Goal: Task Accomplishment & Management: Use online tool/utility

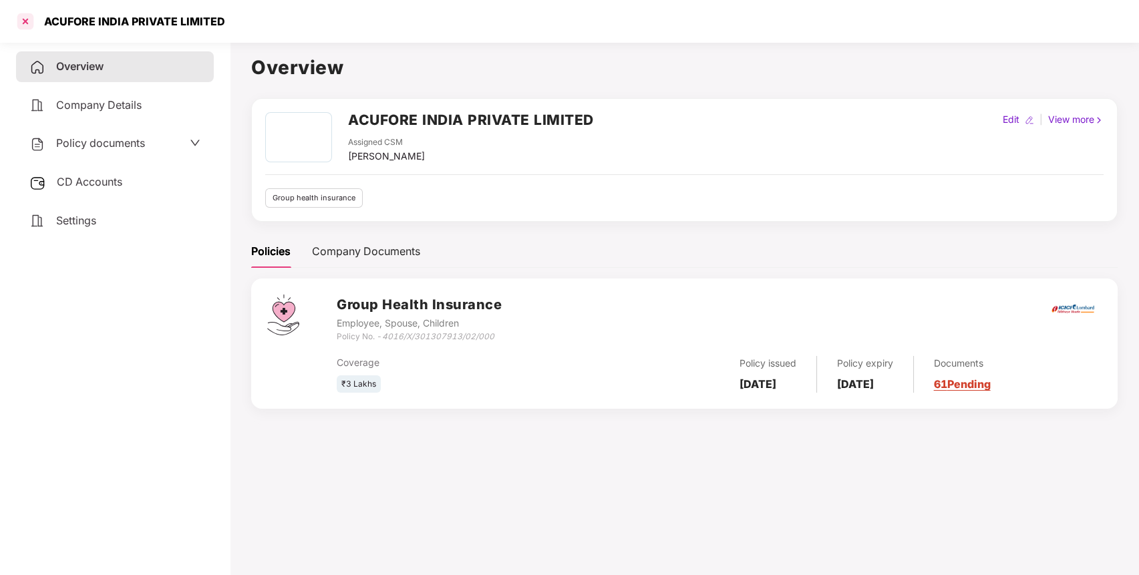
click at [23, 19] on div at bounding box center [25, 21] width 21 height 21
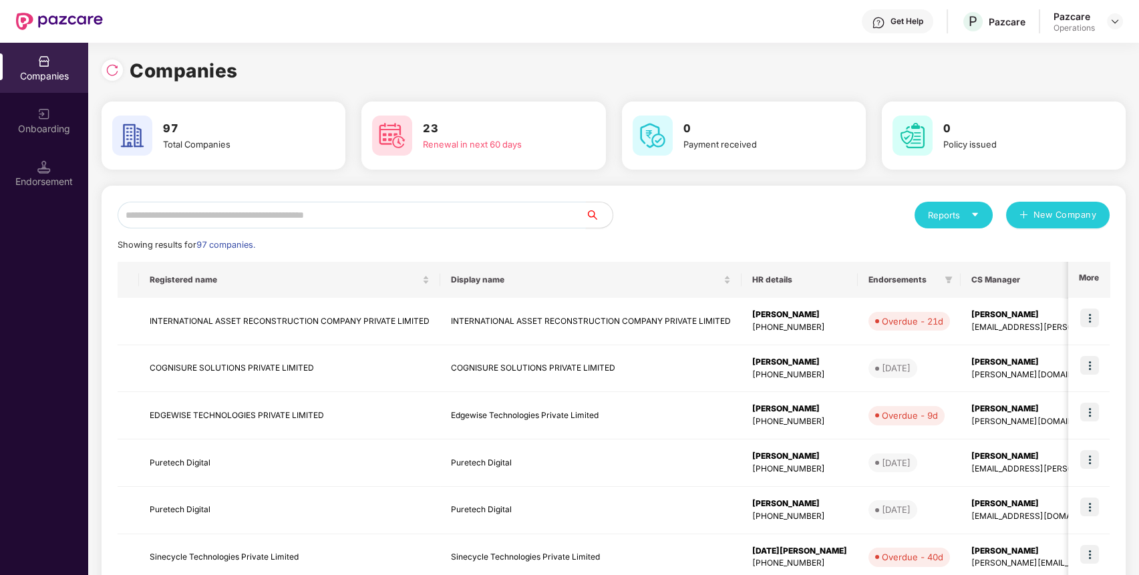
click at [392, 212] on input "text" at bounding box center [352, 215] width 468 height 27
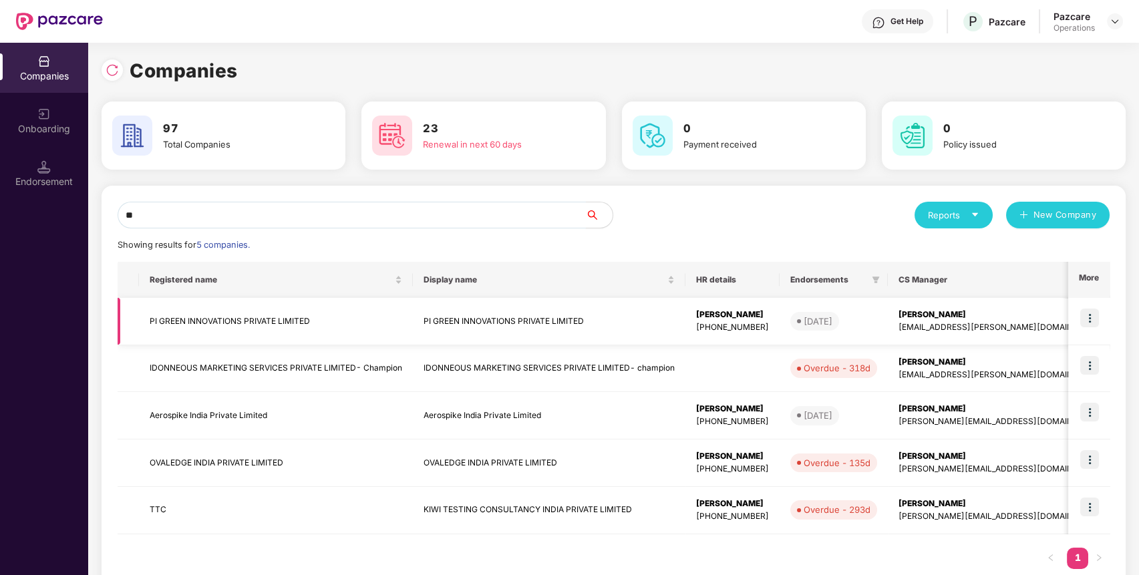
type input "**"
click at [230, 314] on td "PI GREEN INNOVATIONS PRIVATE LIMITED" at bounding box center [276, 321] width 274 height 47
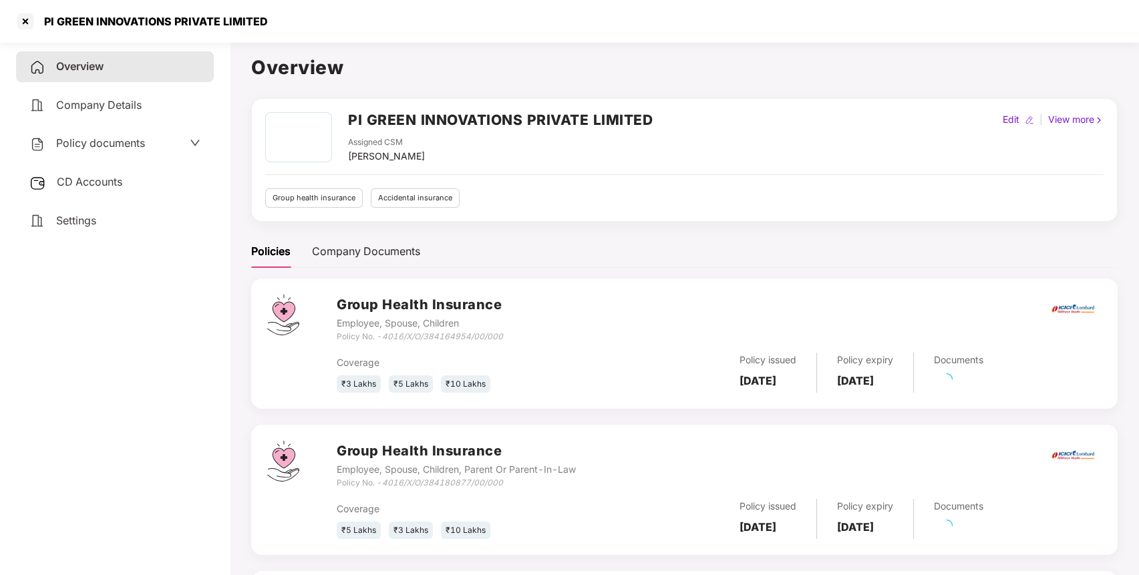
click at [493, 120] on h2 "PI GREEN INNOVATIONS PRIVATE LIMITED" at bounding box center [500, 120] width 305 height 22
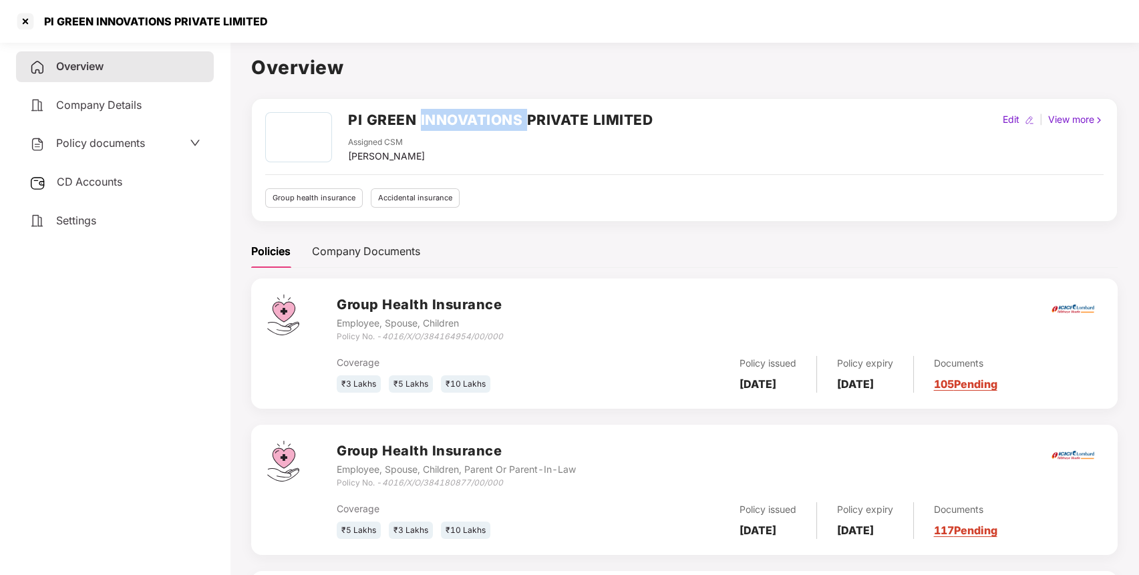
click at [493, 120] on h2 "PI GREEN INNOVATIONS PRIVATE LIMITED" at bounding box center [500, 120] width 305 height 22
copy h2 "PI GREEN INNOVATIONS PRIVATE LIMITED"
drag, startPoint x: 387, startPoint y: 333, endPoint x: 509, endPoint y: 337, distance: 122.3
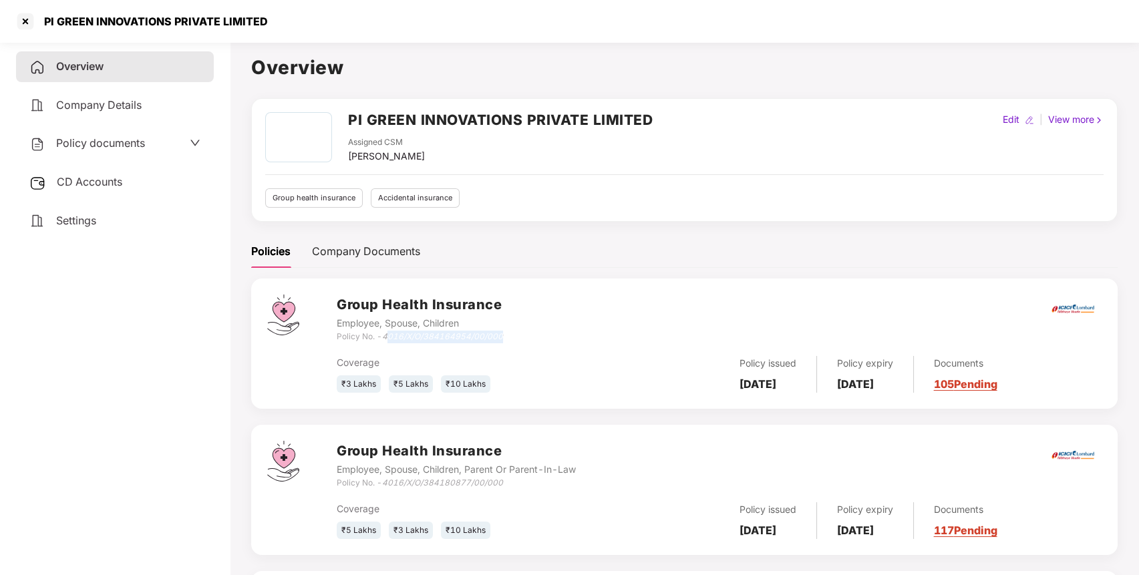
click at [509, 337] on div "Group Health Insurance Employee, Spouse, Children Policy No. - 4016/X/O/3841649…" at bounding box center [719, 319] width 765 height 48
drag, startPoint x: 508, startPoint y: 337, endPoint x: 384, endPoint y: 339, distance: 123.6
click at [384, 339] on div "Group Health Insurance Employee, Spouse, Children Policy No. - 4016/X/O/3841649…" at bounding box center [719, 319] width 765 height 48
copy icon "4016/X/O/384164954/00/000"
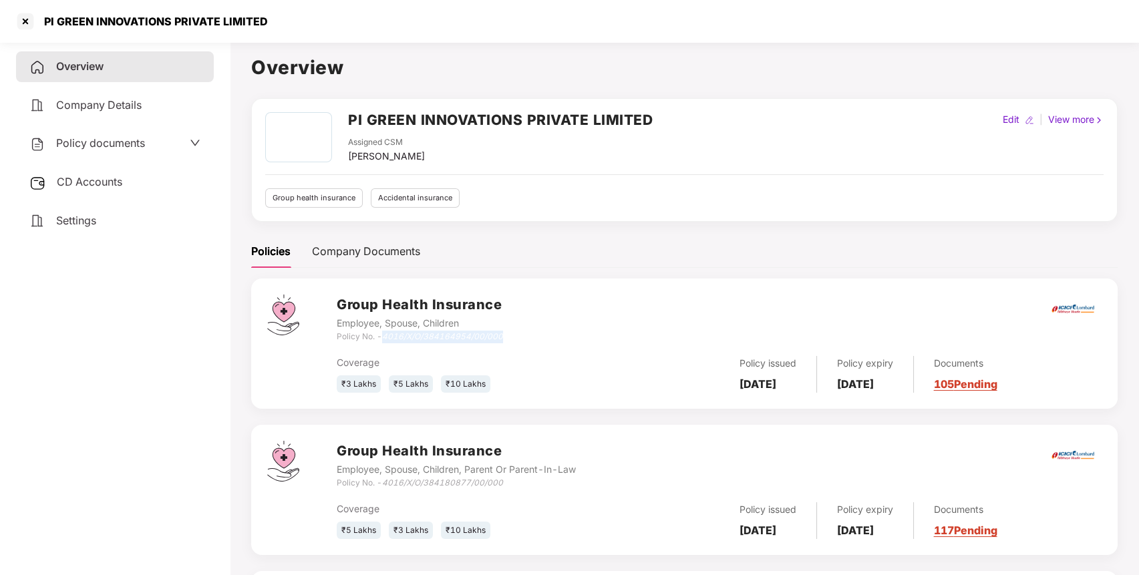
copy icon "4016/X/O/384164954/00/000"
drag, startPoint x: 385, startPoint y: 485, endPoint x: 512, endPoint y: 487, distance: 126.9
click at [512, 487] on div "Policy No. - 4016/X/O/384180877/00/000" at bounding box center [456, 483] width 239 height 13
copy icon "4016/X/O/384180877/00/000"
click at [31, 20] on div at bounding box center [25, 21] width 21 height 21
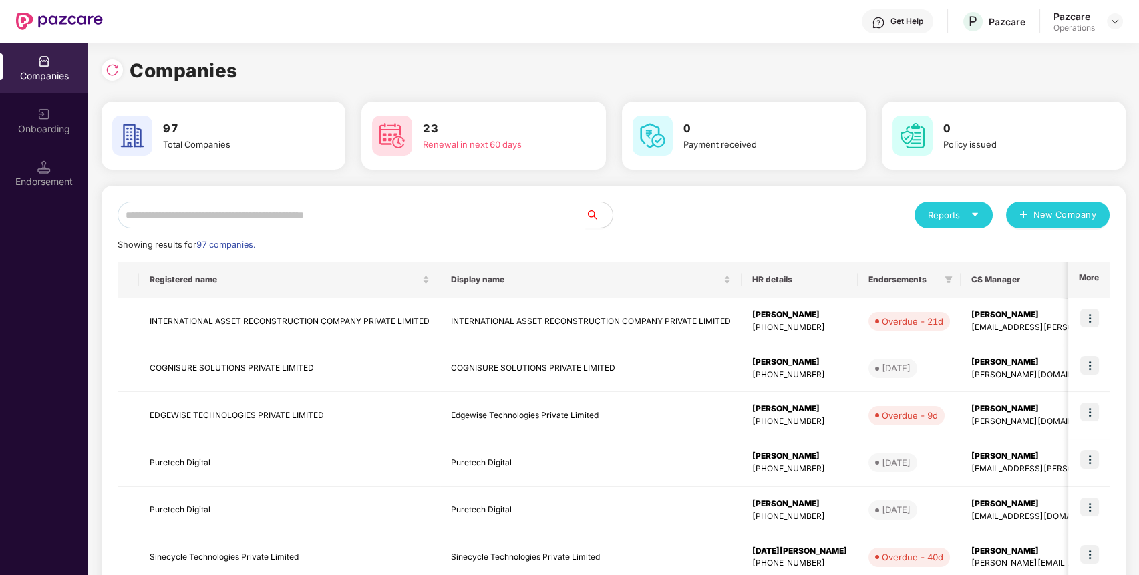
click at [327, 206] on input "text" at bounding box center [352, 215] width 468 height 27
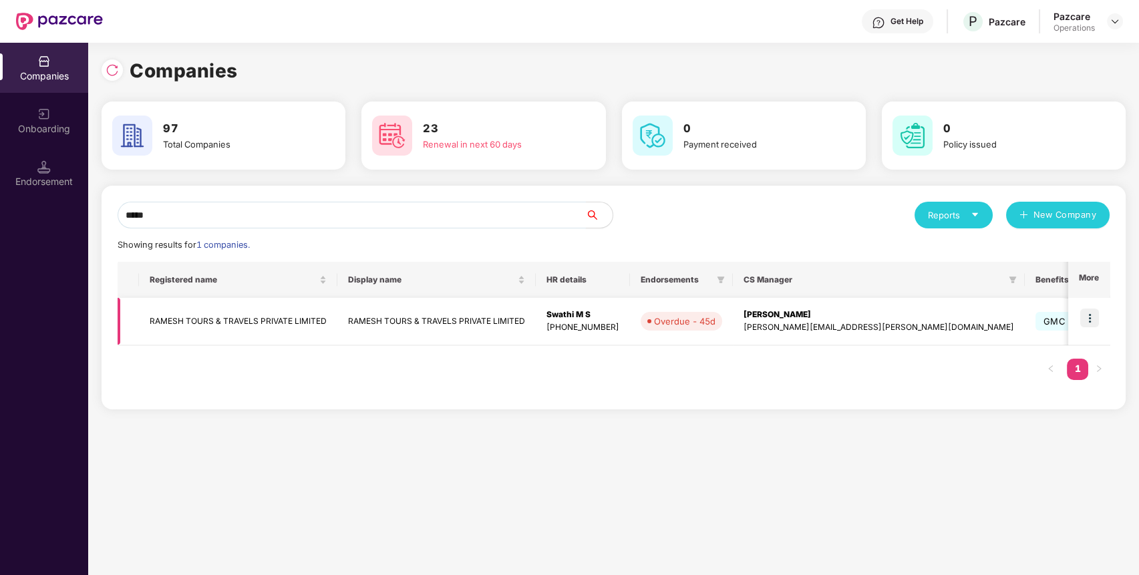
type input "*****"
click at [289, 321] on td "RAMESH TOURS & TRAVELS PRIVATE LIMITED" at bounding box center [238, 321] width 198 height 47
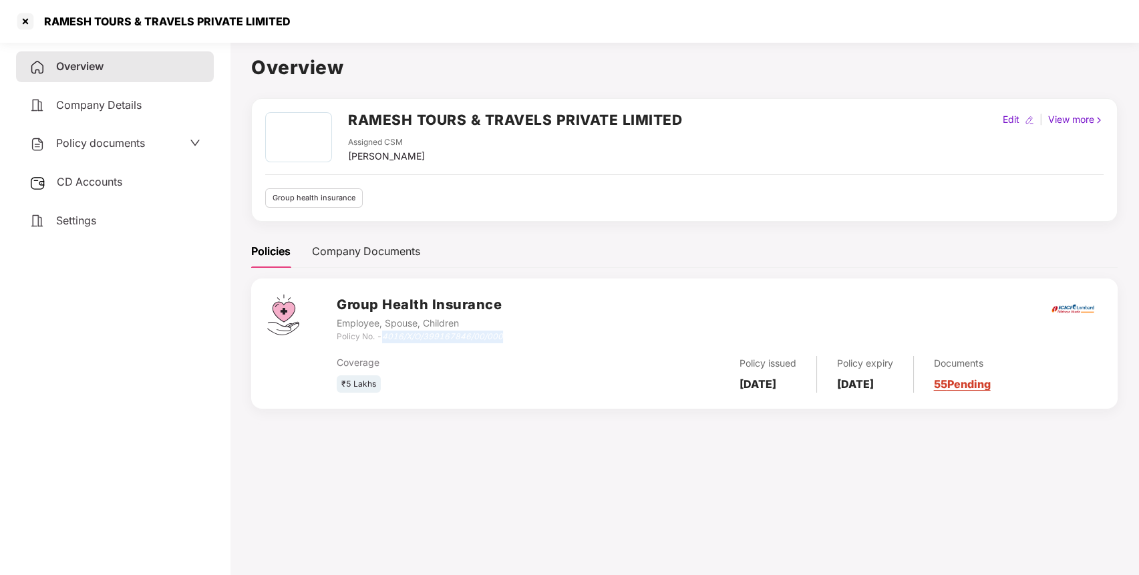
drag, startPoint x: 384, startPoint y: 337, endPoint x: 526, endPoint y: 337, distance: 142.3
click at [526, 337] on div "Group Health Insurance Employee, Spouse, Children Policy No. - 4016/X/O/3991678…" at bounding box center [719, 319] width 765 height 48
copy icon "4016/X/O/399167846/00/000"
click at [454, 124] on h2 "RAMESH TOURS & TRAVELS PRIVATE LIMITED" at bounding box center [515, 120] width 334 height 22
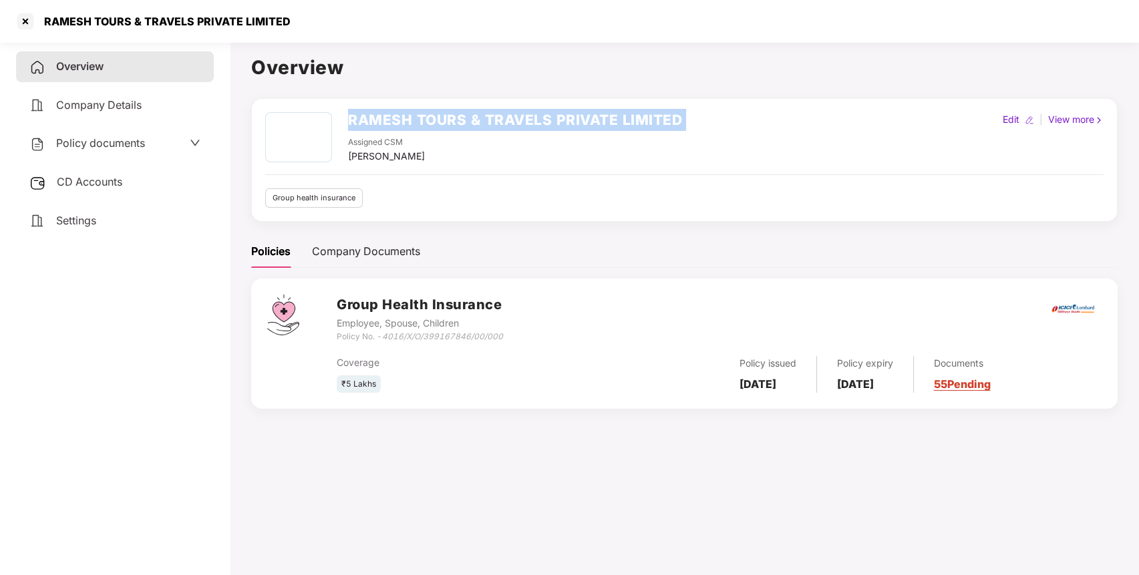
copy h2 "RAMESH TOURS & TRAVELS PRIVATE LIMITED"
click at [454, 124] on h2 "RAMESH TOURS & TRAVELS PRIVATE LIMITED" at bounding box center [515, 120] width 334 height 22
drag, startPoint x: 384, startPoint y: 339, endPoint x: 570, endPoint y: 335, distance: 186.4
click at [570, 335] on div "Group Health Insurance Employee, Spouse, Children Policy No. - 4016/X/O/3991678…" at bounding box center [719, 319] width 765 height 48
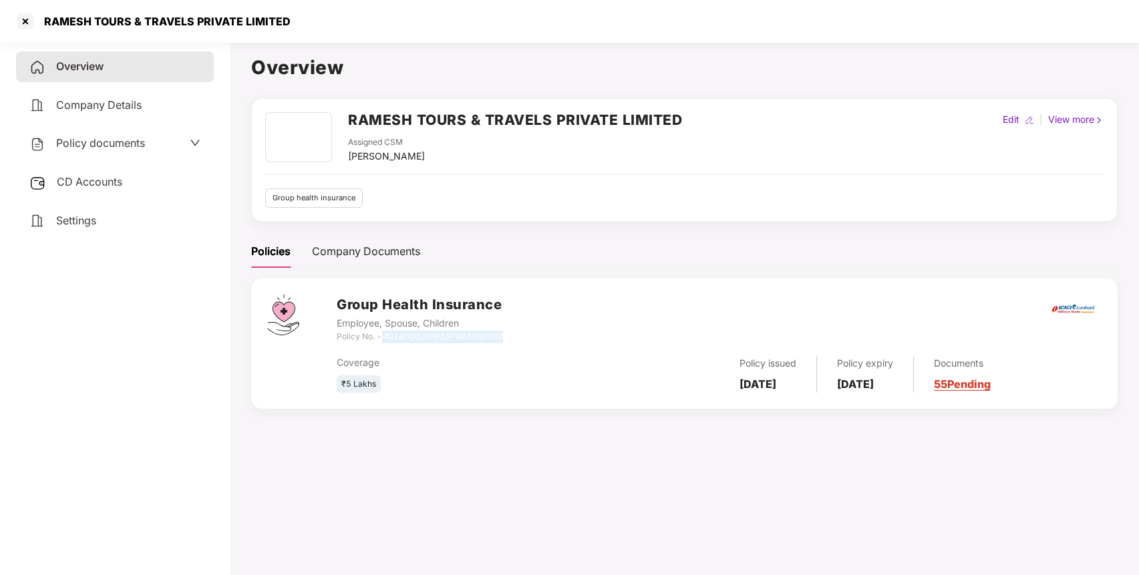
copy icon "4016/X/O/399167846/00/000"
click at [25, 17] on div at bounding box center [25, 21] width 21 height 21
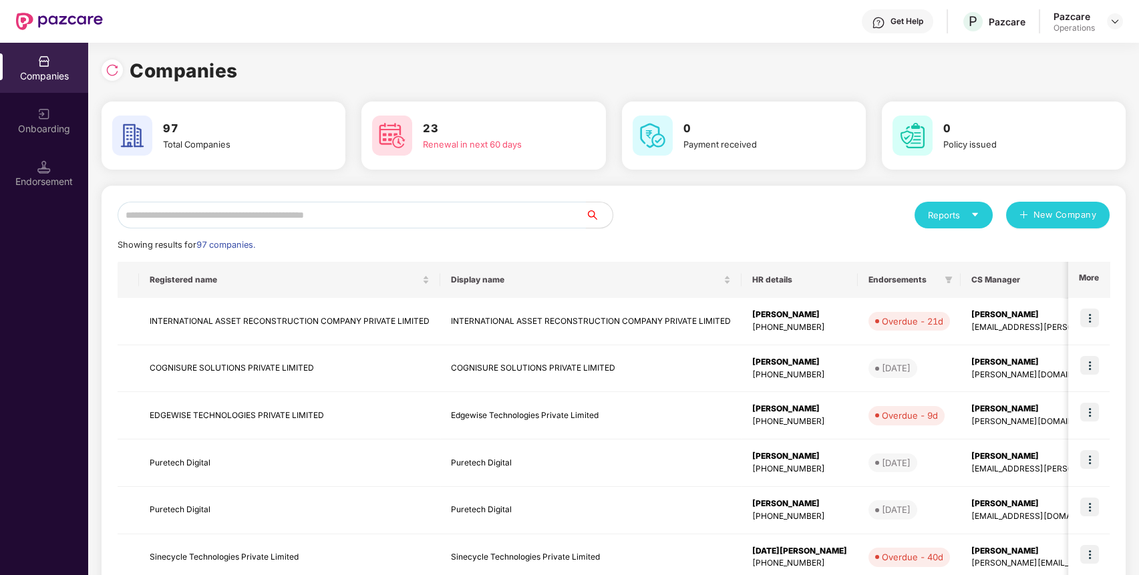
click at [450, 214] on input "text" at bounding box center [352, 215] width 468 height 27
type input "*"
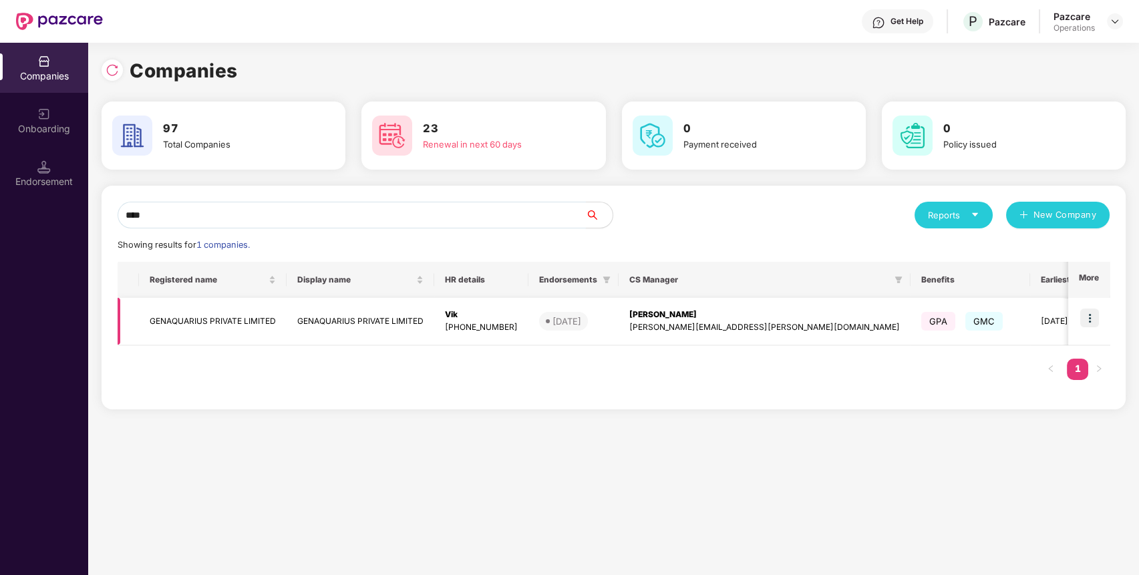
type input "****"
click at [263, 315] on td "GENAQUARIUS PRIVATE LIMITED" at bounding box center [213, 321] width 148 height 47
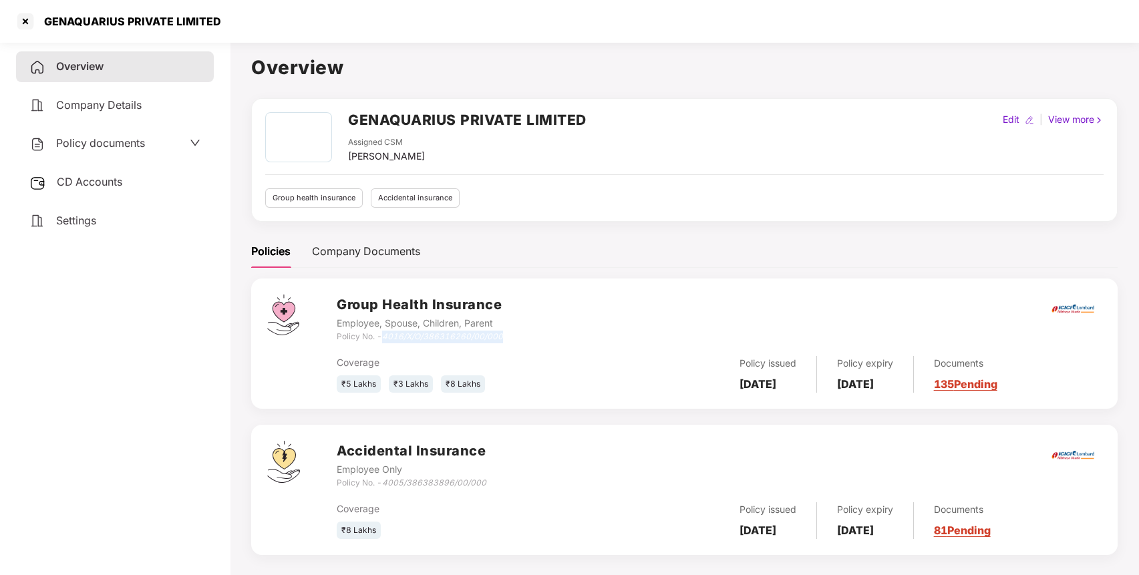
drag, startPoint x: 386, startPoint y: 339, endPoint x: 511, endPoint y: 334, distance: 125.0
click at [511, 334] on div "Group Health Insurance Employee, Spouse, Children, Parent Policy No. - 4016/X/O…" at bounding box center [719, 319] width 765 height 48
copy icon "4016/X/O/386316260/00/000"
click at [107, 192] on div "CD Accounts" at bounding box center [115, 182] width 198 height 31
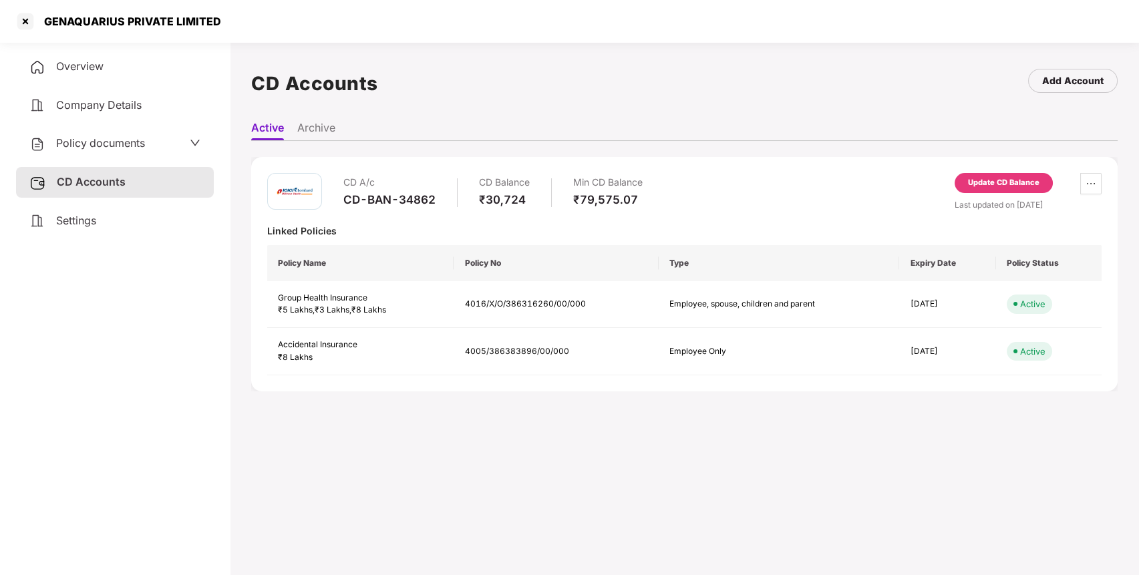
click at [380, 198] on div "CD-BAN-34862" at bounding box center [389, 199] width 92 height 15
copy div "CD-BAN-34862"
click at [25, 21] on div at bounding box center [25, 21] width 21 height 21
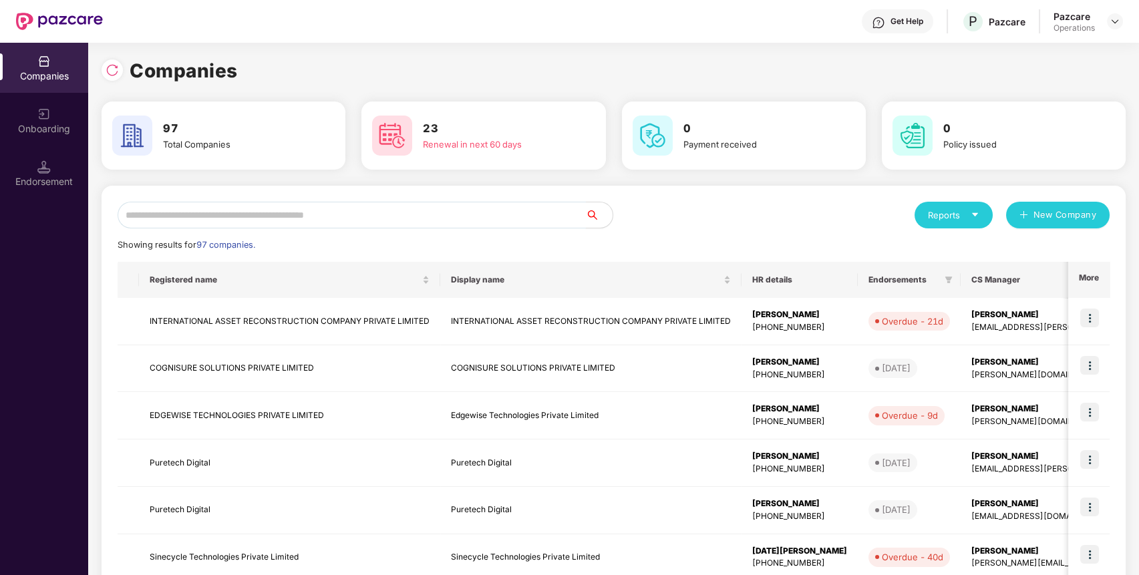
click at [418, 213] on input "text" at bounding box center [352, 215] width 468 height 27
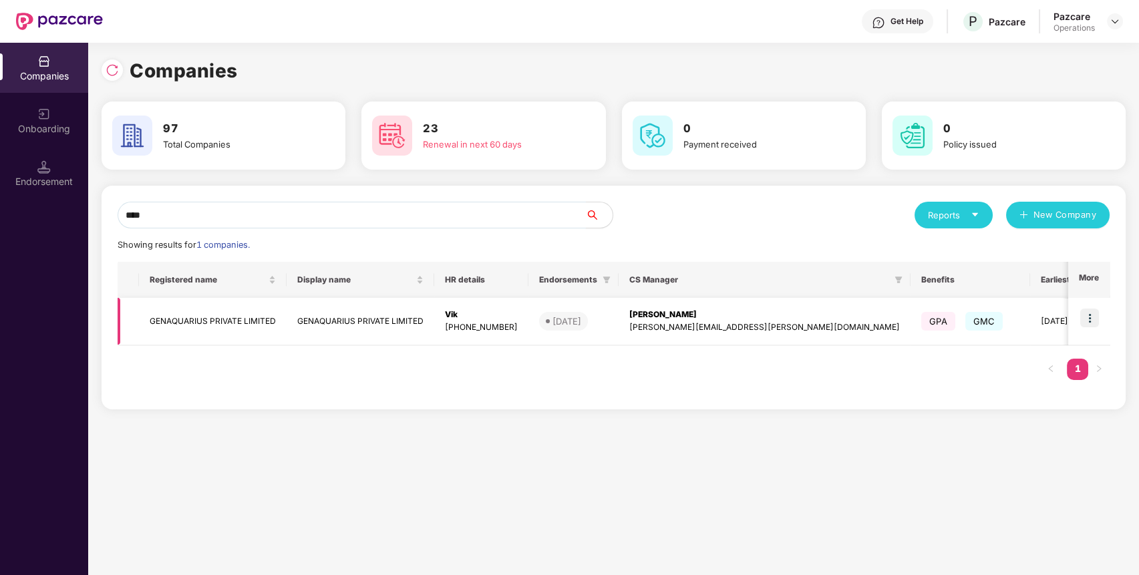
type input "****"
click at [1093, 318] on img at bounding box center [1089, 318] width 19 height 19
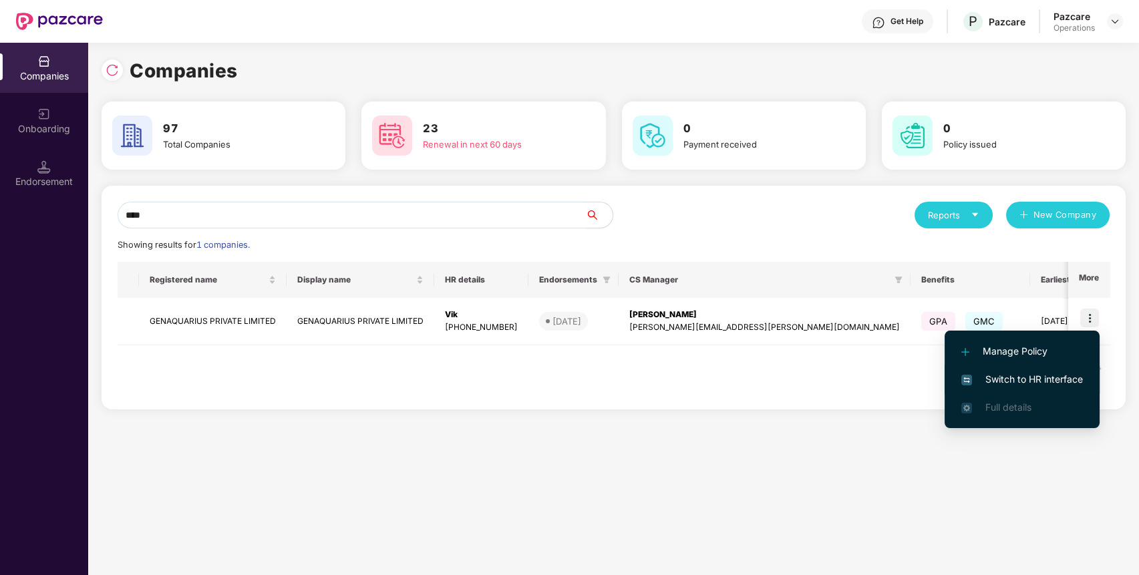
click at [1053, 379] on span "Switch to HR interface" at bounding box center [1022, 379] width 122 height 15
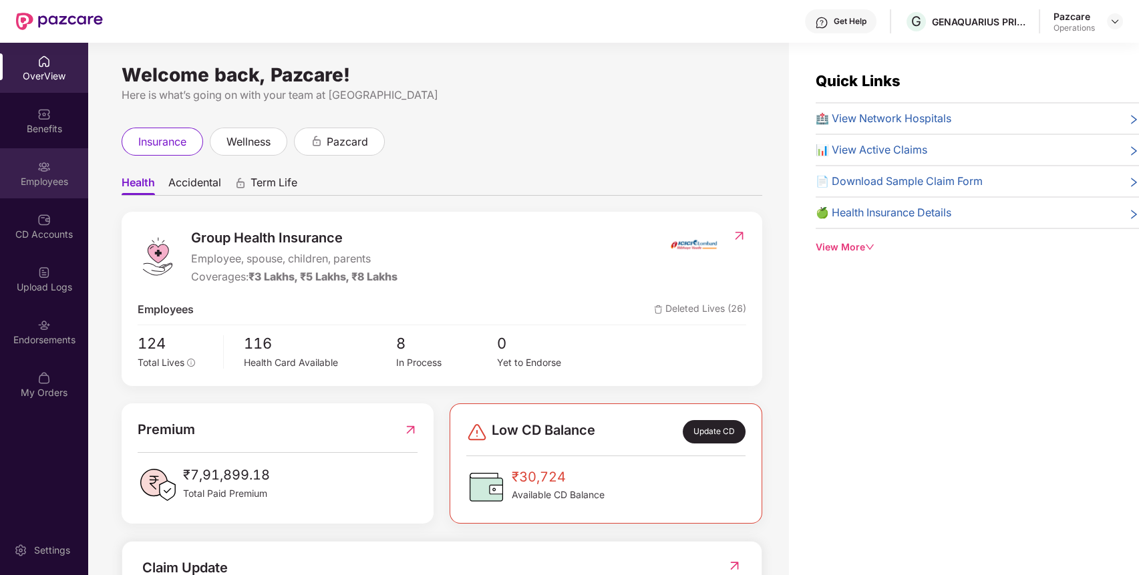
click at [61, 188] on div "Employees" at bounding box center [44, 173] width 88 height 50
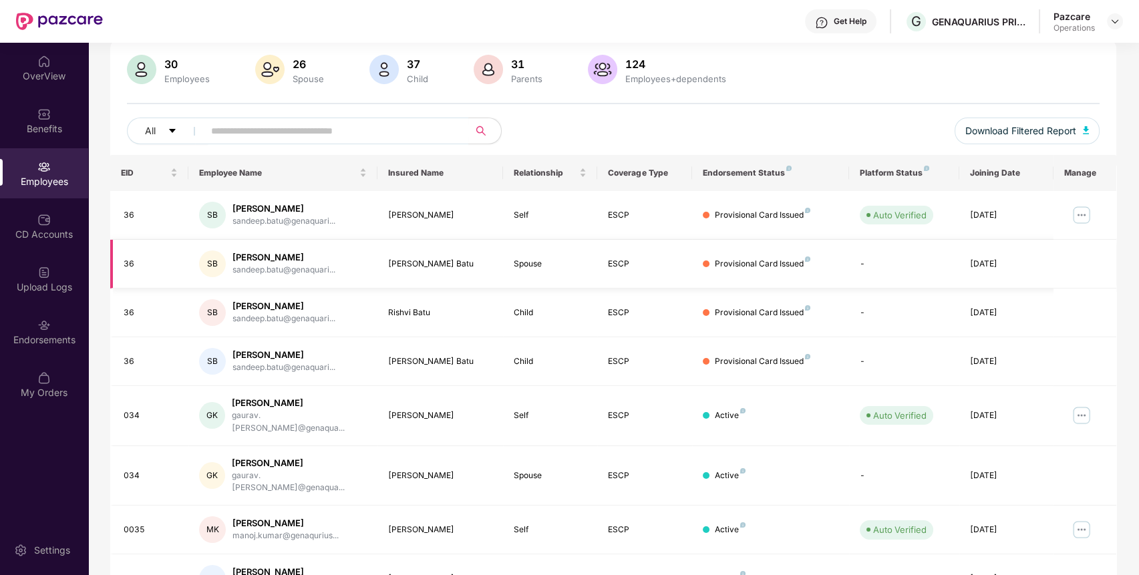
scroll to position [96, 0]
click at [1118, 22] on img at bounding box center [1114, 21] width 11 height 11
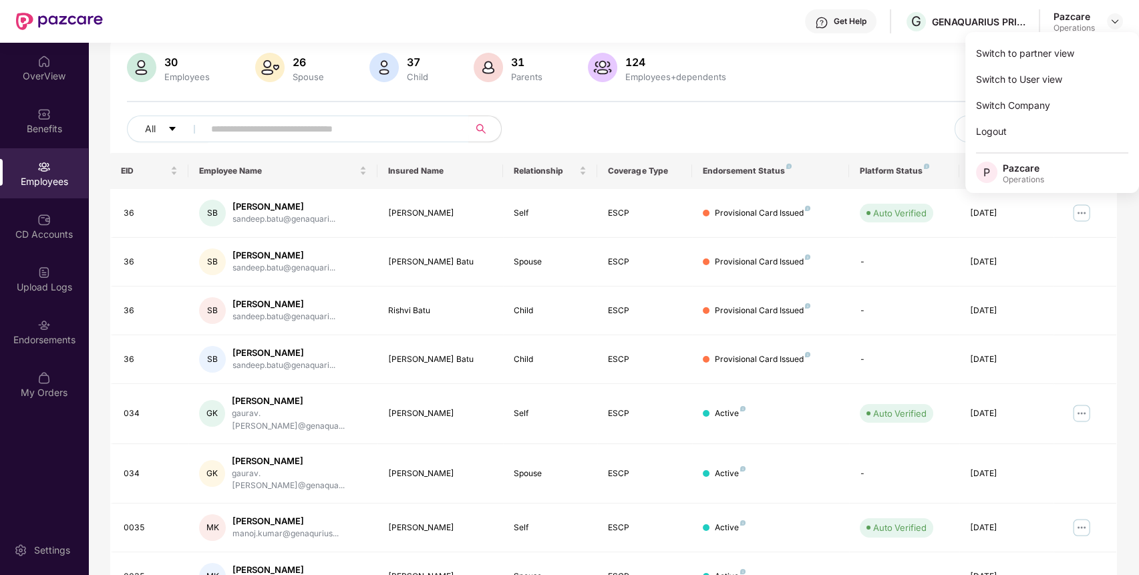
click at [1125, 244] on div "Filters Group Health Insurance Employee Reports 30 Employees 26 Spouse 37 Child…" at bounding box center [613, 370] width 1050 height 754
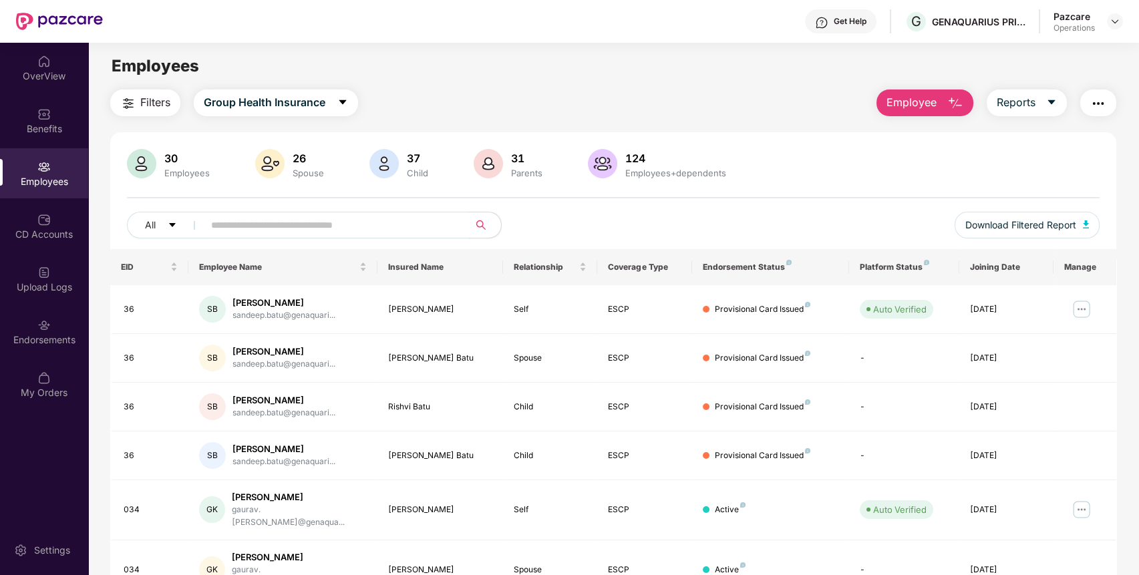
click at [1095, 103] on img "button" at bounding box center [1098, 104] width 16 height 16
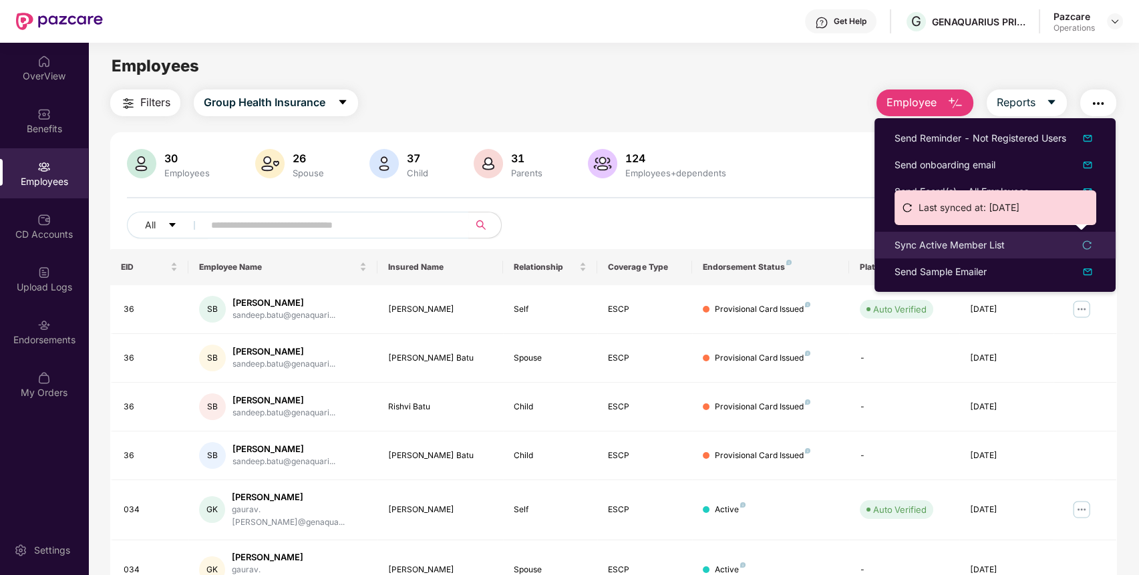
click at [966, 238] on div "Sync Active Member List" at bounding box center [949, 245] width 110 height 15
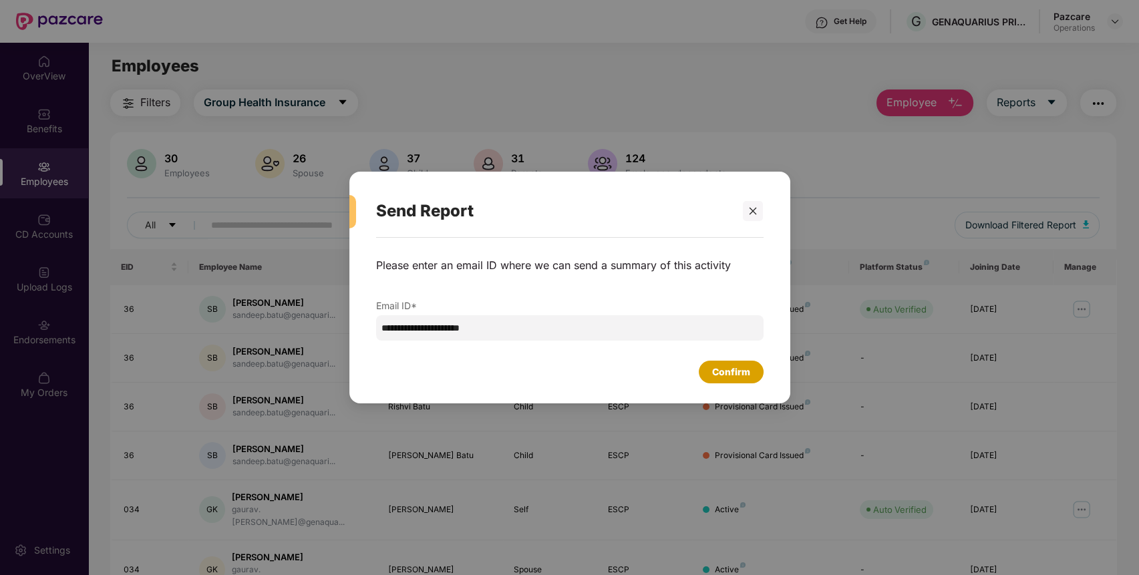
click at [736, 369] on div "Confirm" at bounding box center [731, 372] width 38 height 15
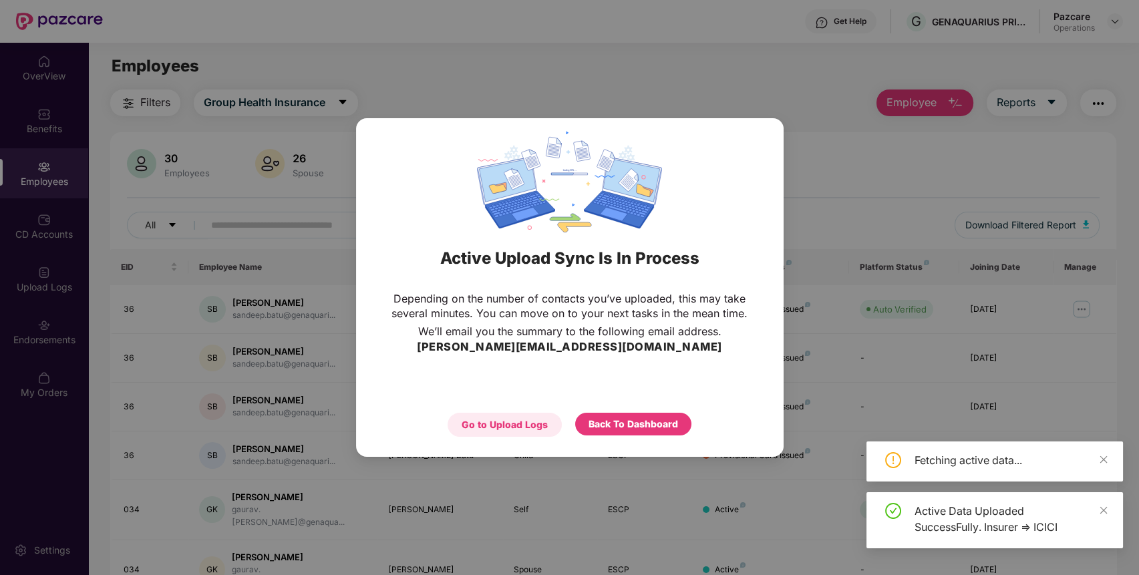
click at [491, 427] on div "Go to Upload Logs" at bounding box center [505, 424] width 86 height 15
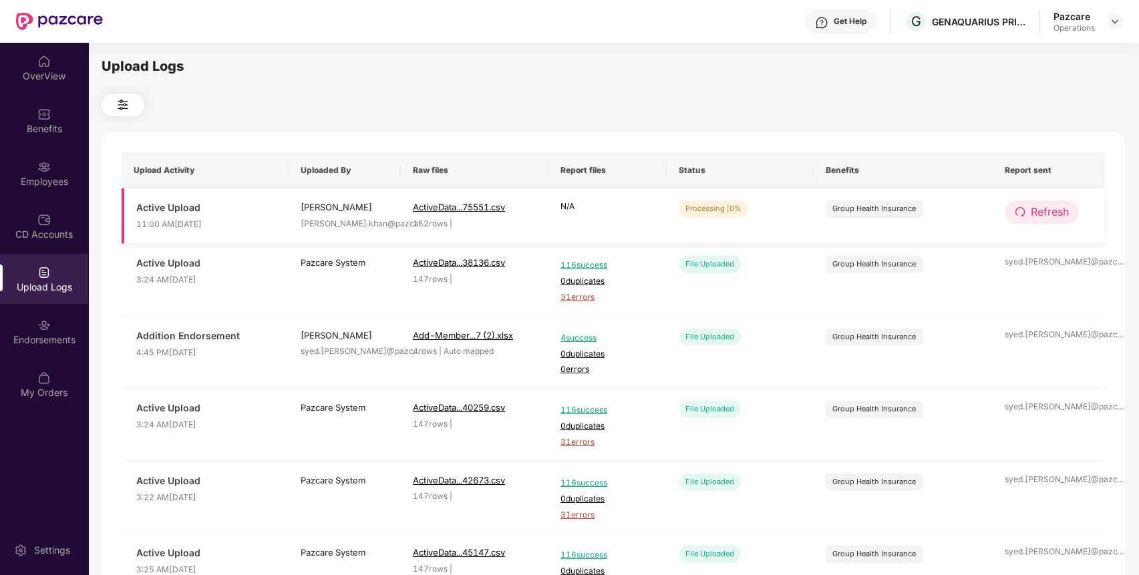
click at [1045, 213] on span "Refresh" at bounding box center [1050, 212] width 38 height 17
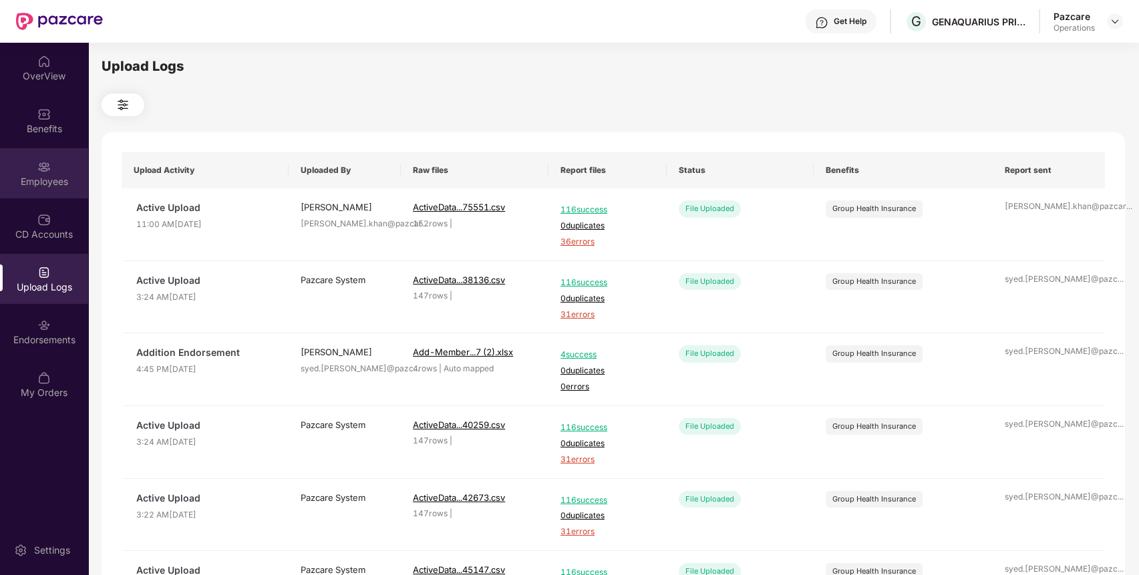
click at [41, 171] on img at bounding box center [43, 166] width 13 height 13
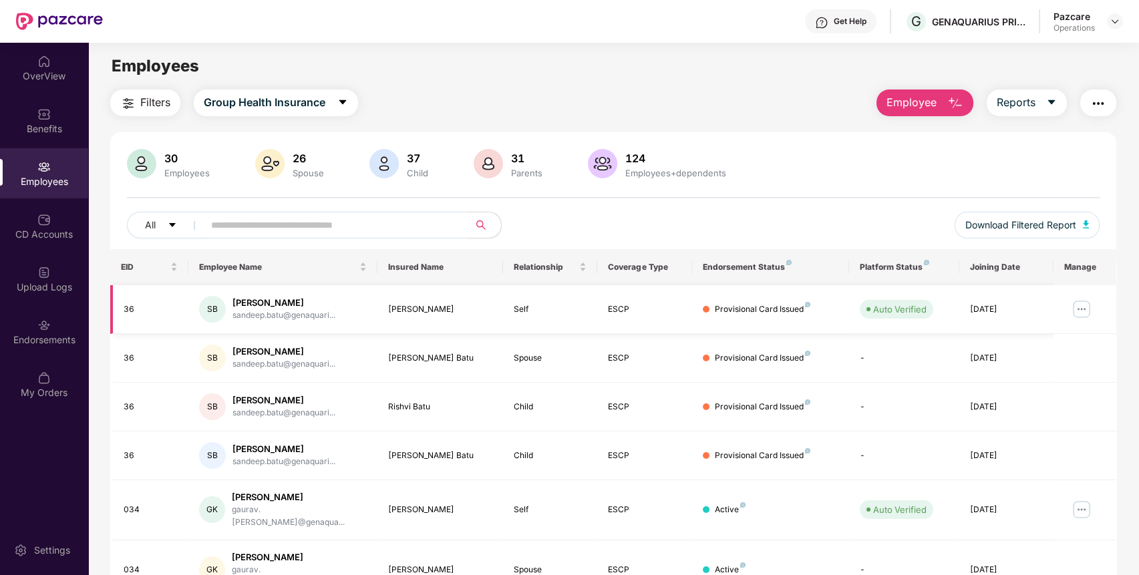
click at [1085, 309] on img at bounding box center [1081, 309] width 21 height 21
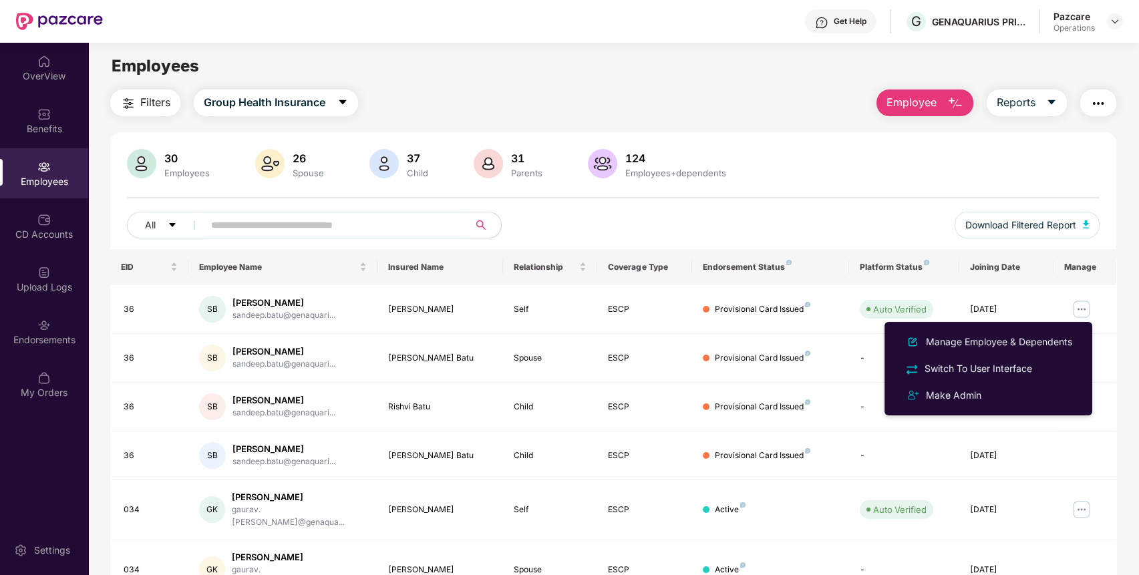
click at [900, 186] on div "30 Employees 26 Spouse 37 Child [DEMOGRAPHIC_DATA] Parents 124 Employees+depend…" at bounding box center [613, 199] width 1007 height 100
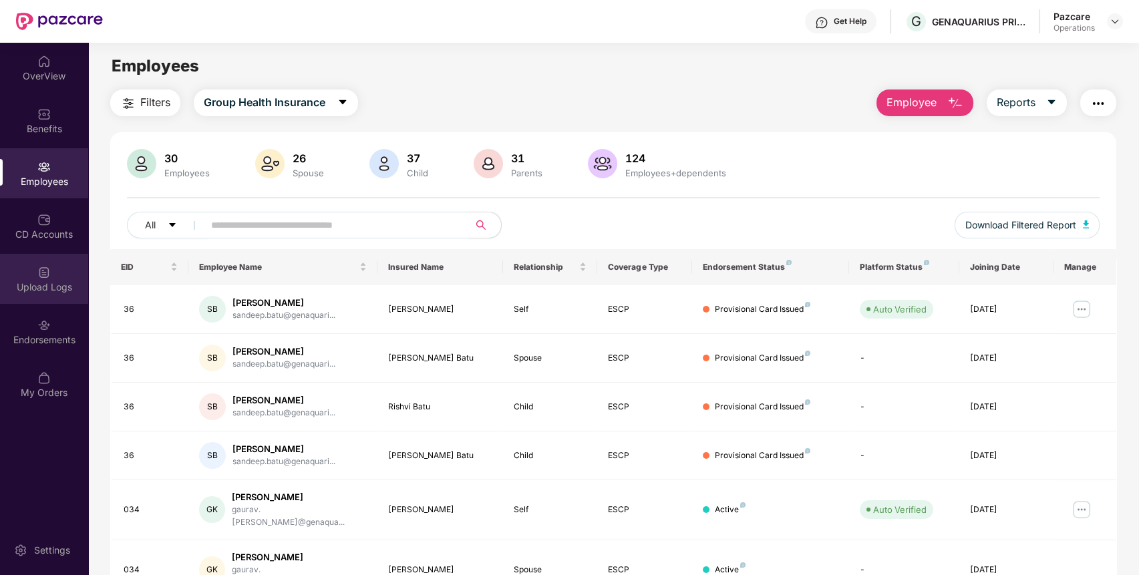
click at [58, 281] on div "Upload Logs" at bounding box center [44, 287] width 88 height 13
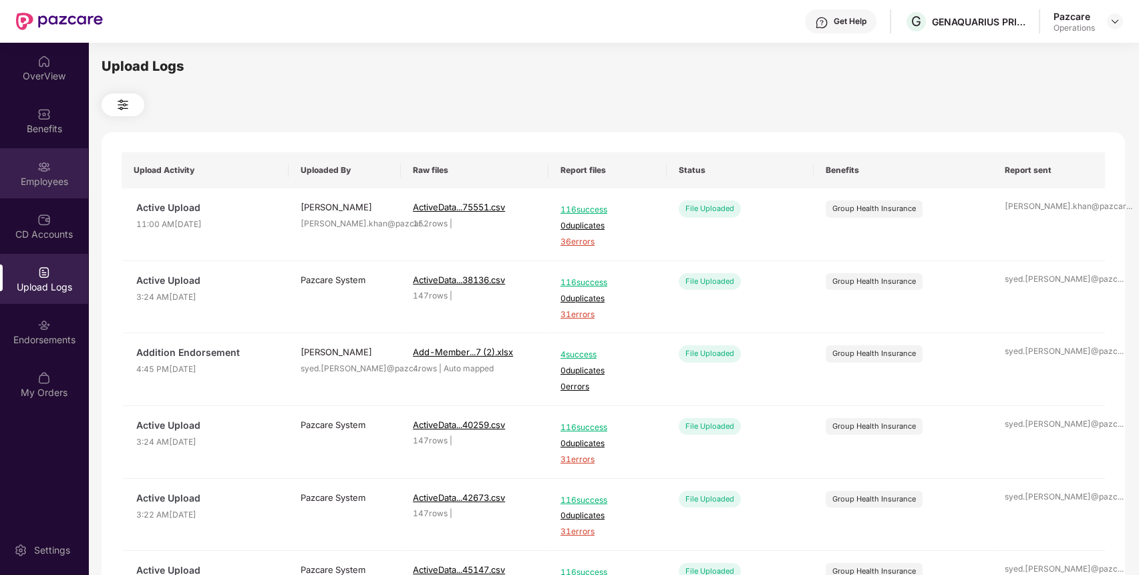
click at [60, 194] on div "Employees" at bounding box center [44, 173] width 88 height 50
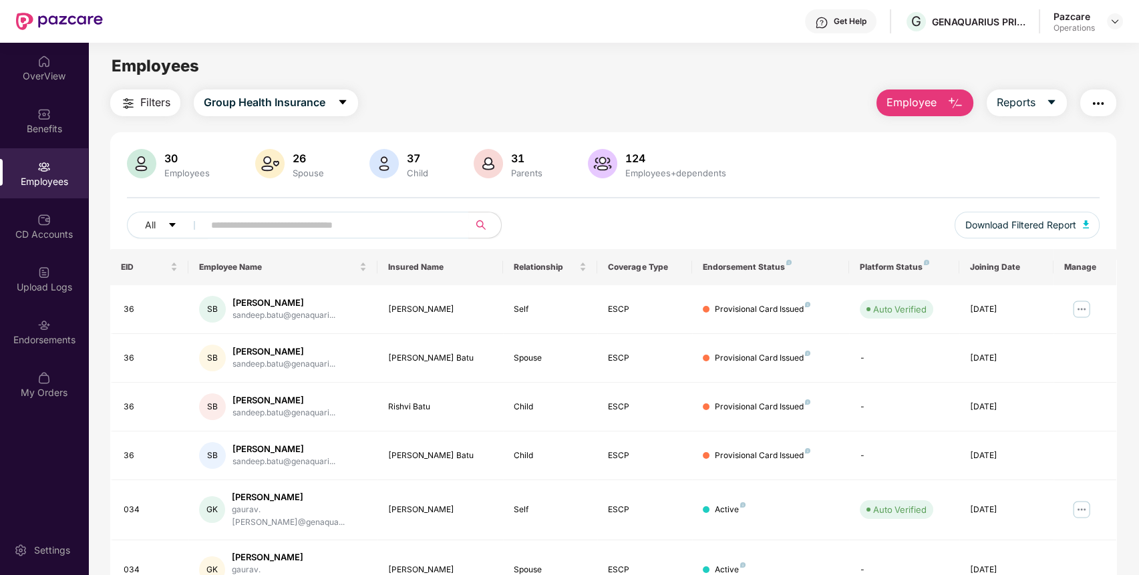
click at [160, 103] on span "Filters" at bounding box center [155, 102] width 30 height 17
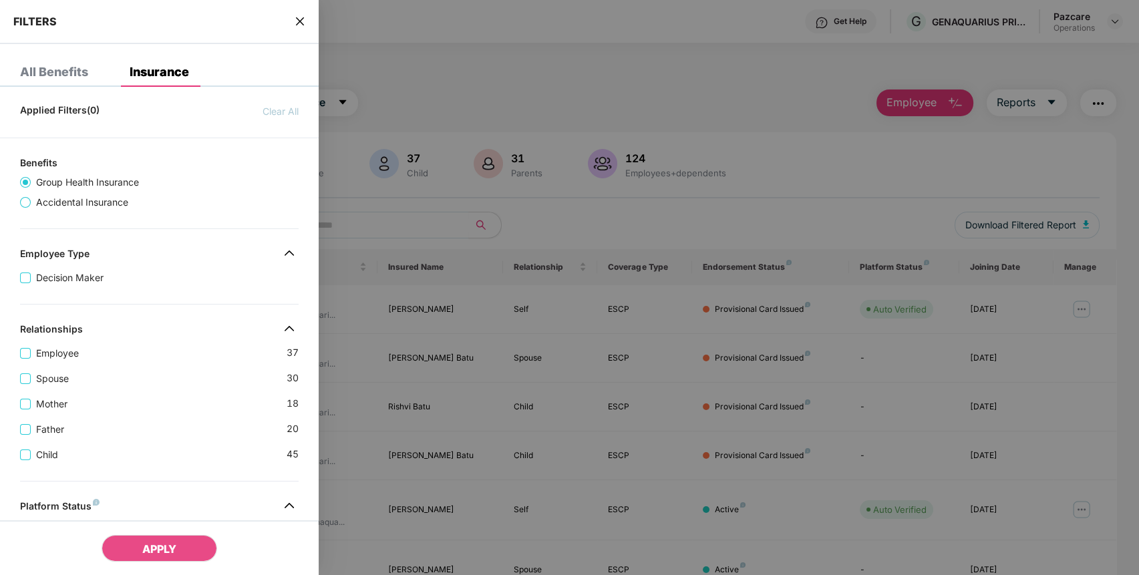
scroll to position [351, 0]
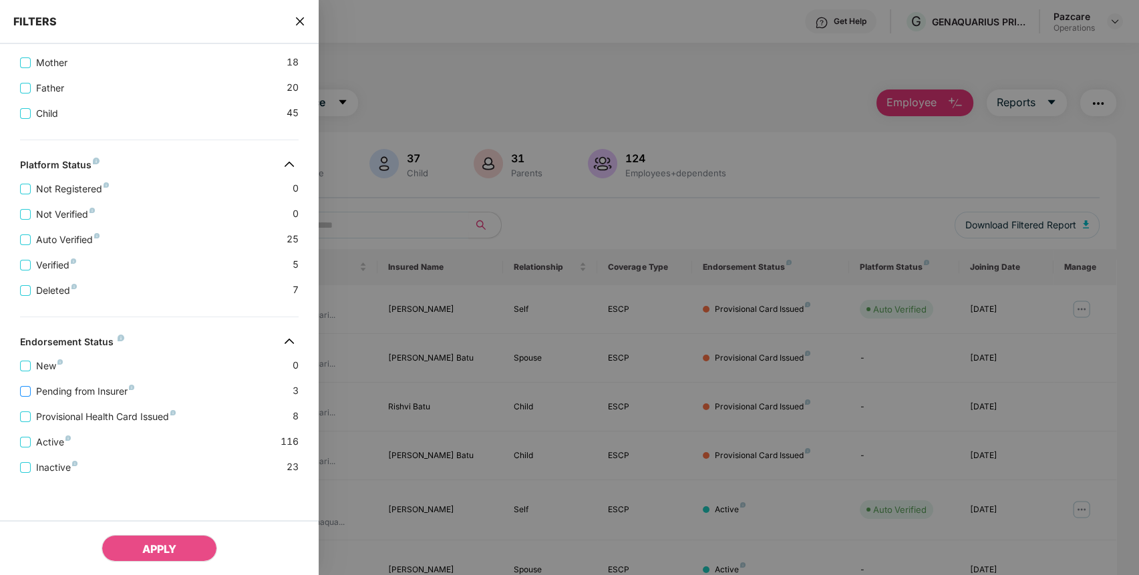
click at [70, 390] on span "Pending from Insurer" at bounding box center [85, 391] width 109 height 15
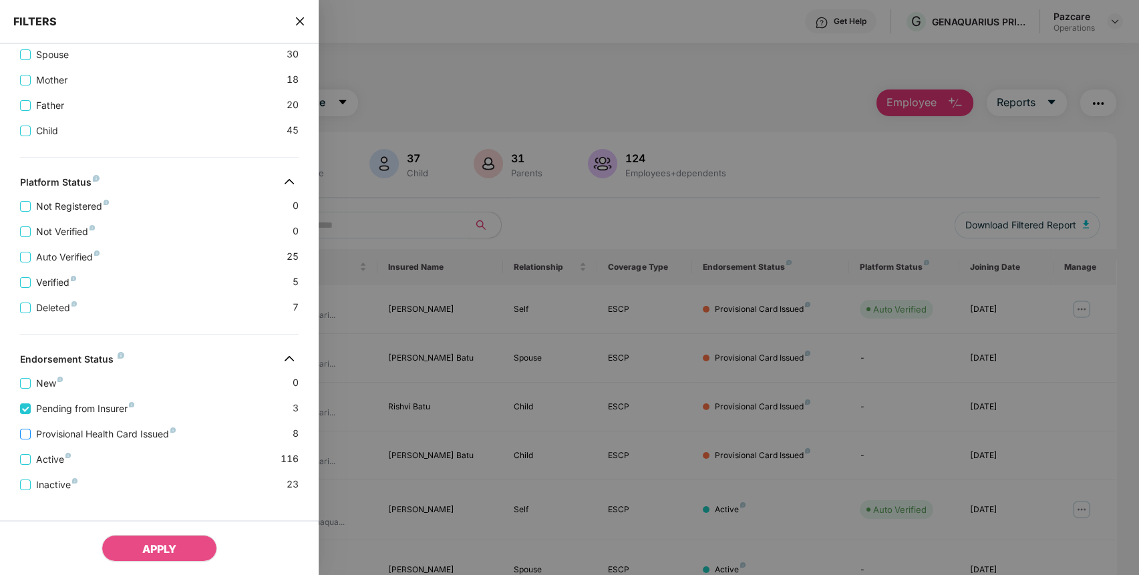
click at [83, 442] on span "Provisional Health Card Issued" at bounding box center [106, 434] width 150 height 15
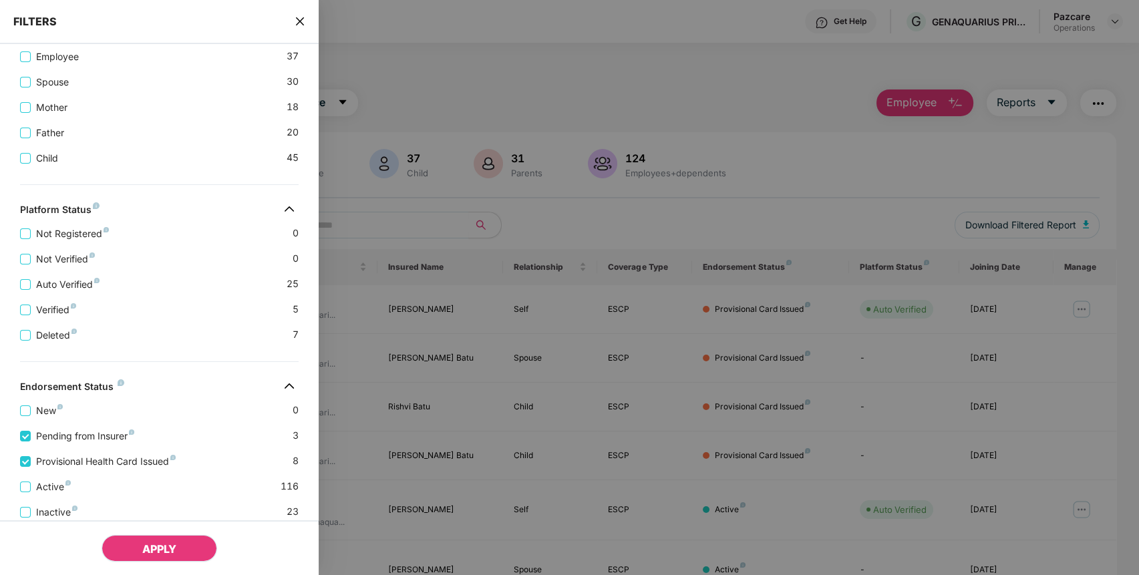
click at [167, 552] on span "APPLY" at bounding box center [159, 548] width 34 height 13
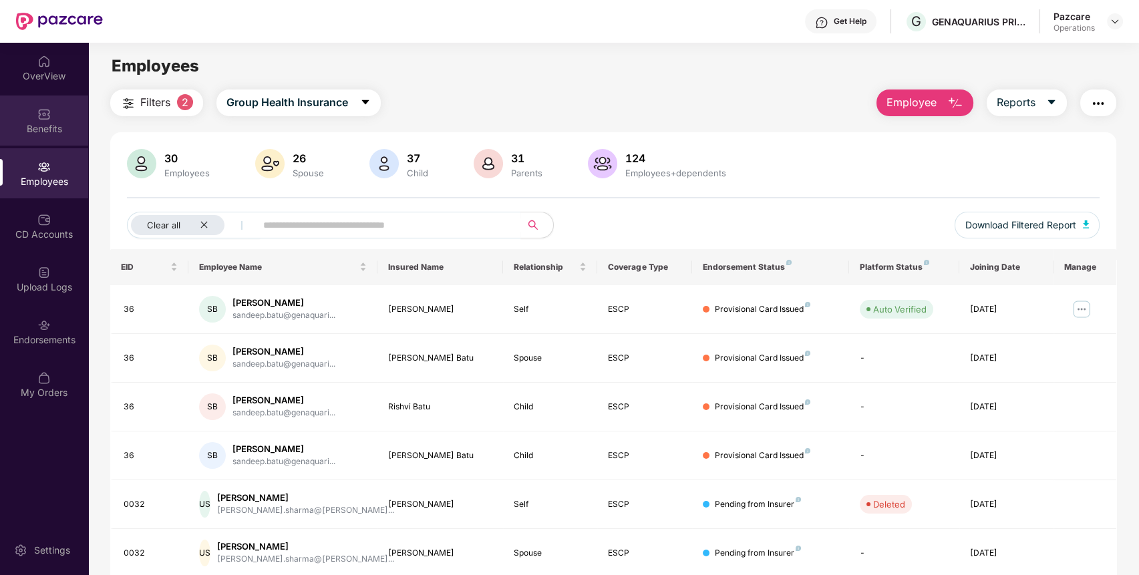
click at [69, 120] on div "Benefits" at bounding box center [44, 121] width 88 height 50
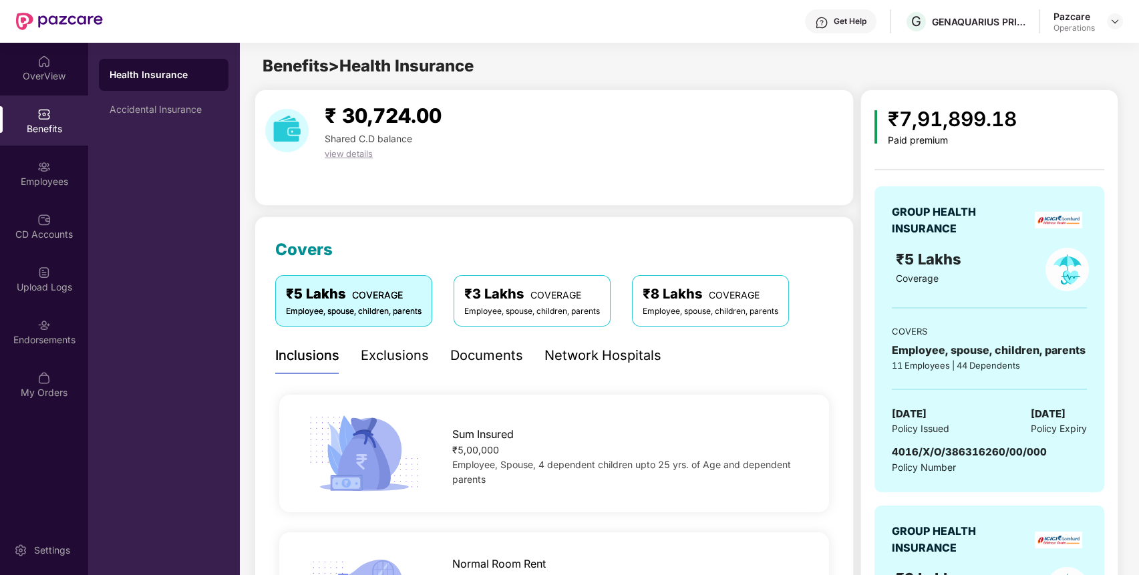
click at [979, 450] on span "4016/X/O/386316260/00/000" at bounding box center [969, 452] width 155 height 13
copy span "4016/X/O/386316260/00/000"
click at [1114, 23] on img at bounding box center [1114, 21] width 11 height 11
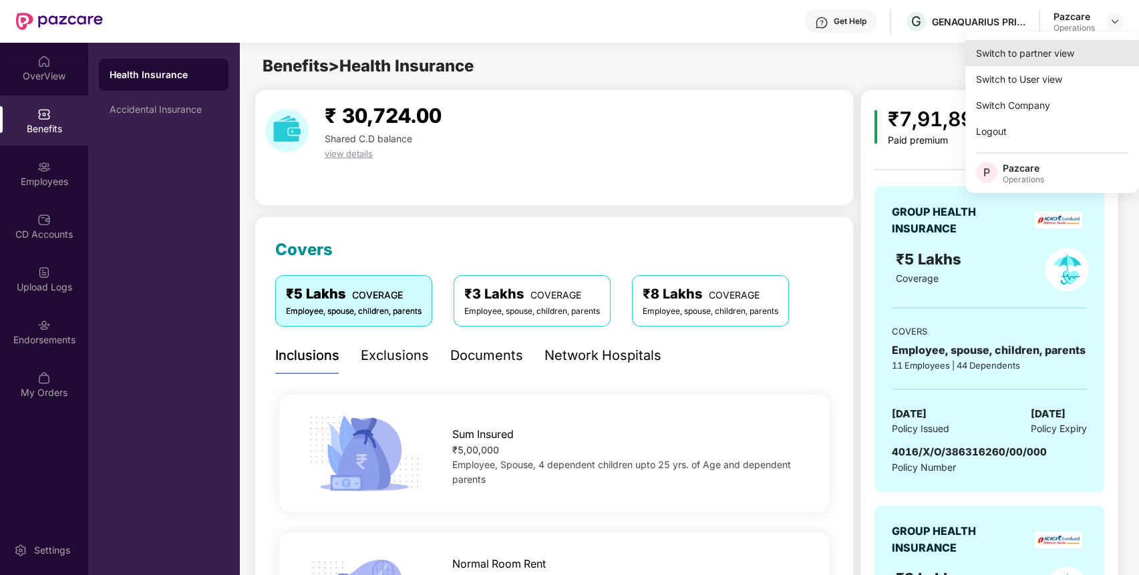
click at [1085, 53] on div "Switch to partner view" at bounding box center [1052, 53] width 174 height 26
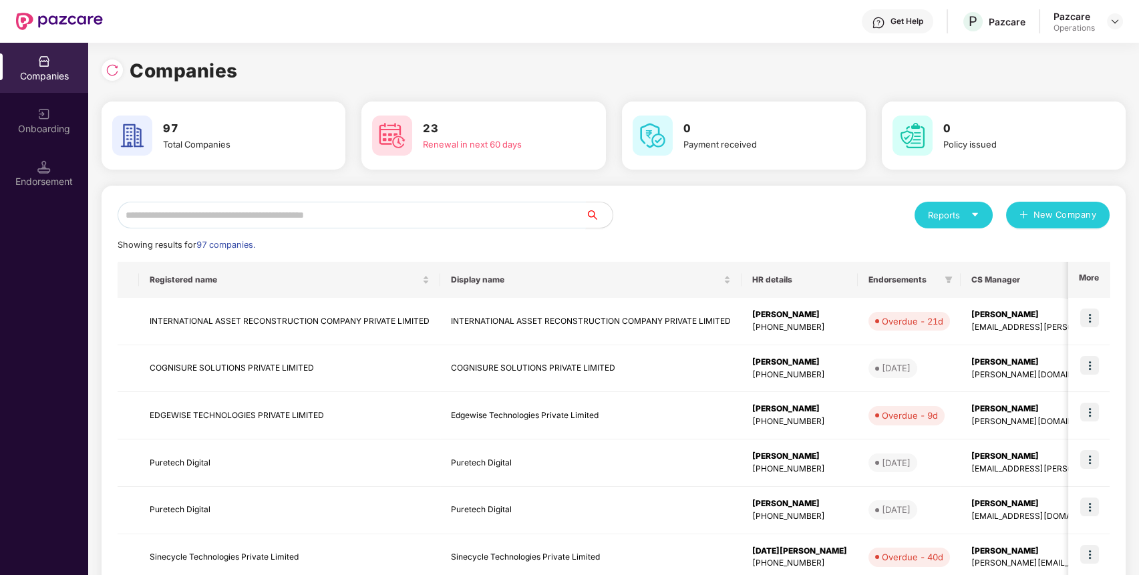
click at [546, 218] on input "text" at bounding box center [352, 215] width 468 height 27
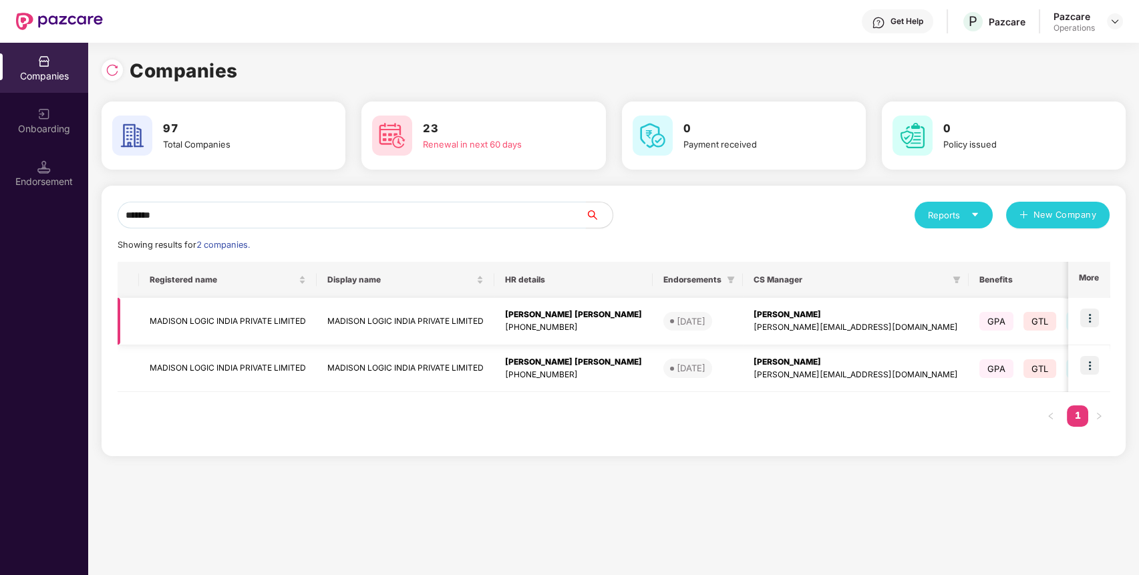
type input "*******"
click at [1084, 319] on img at bounding box center [1089, 318] width 19 height 19
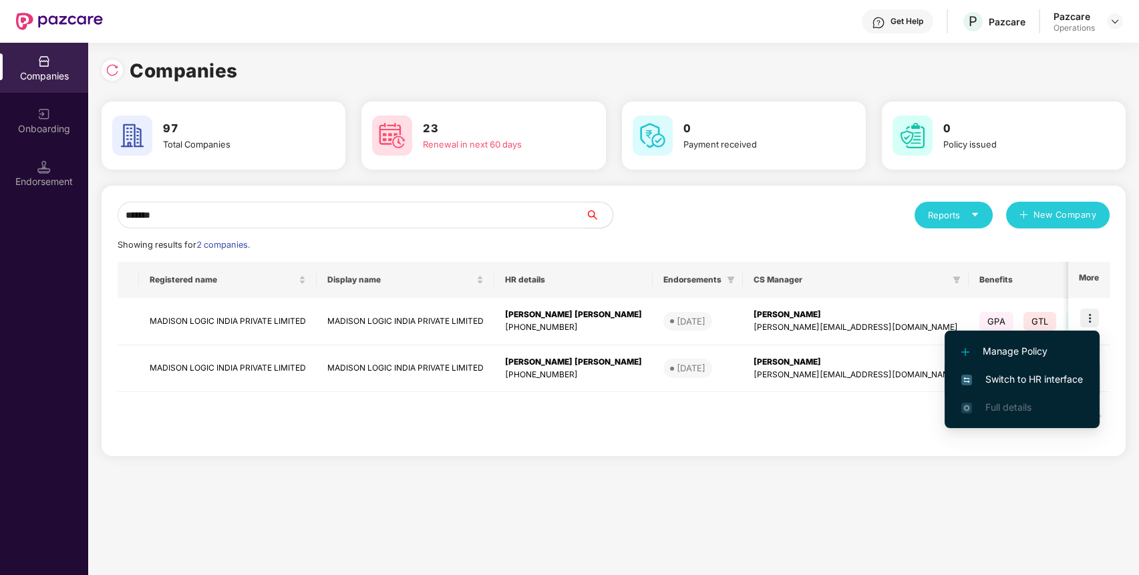
click at [1049, 379] on span "Switch to HR interface" at bounding box center [1022, 379] width 122 height 15
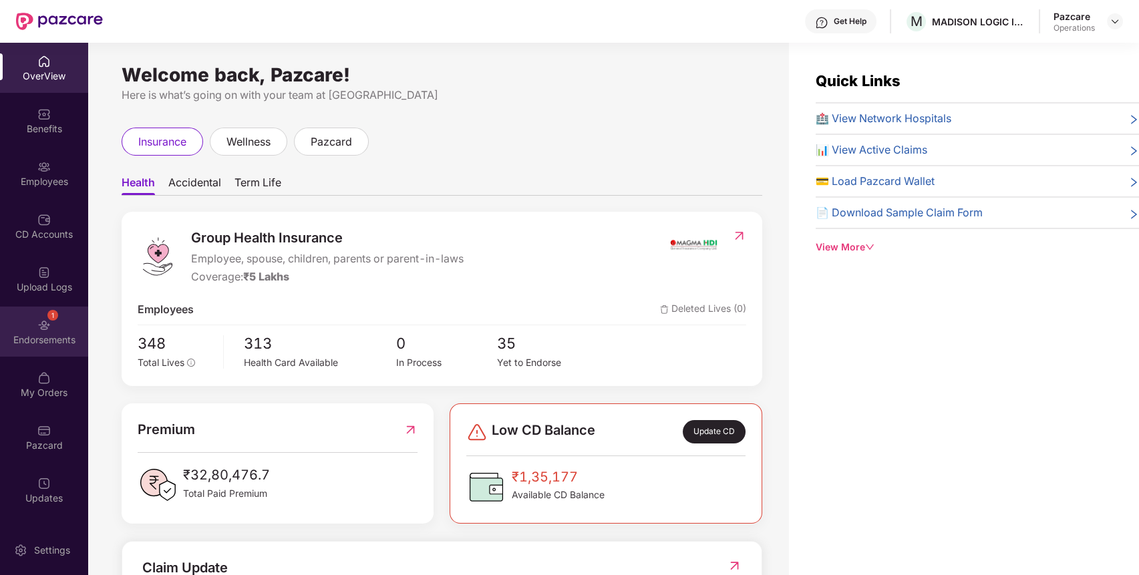
click at [45, 340] on div "Endorsements" at bounding box center [44, 339] width 88 height 13
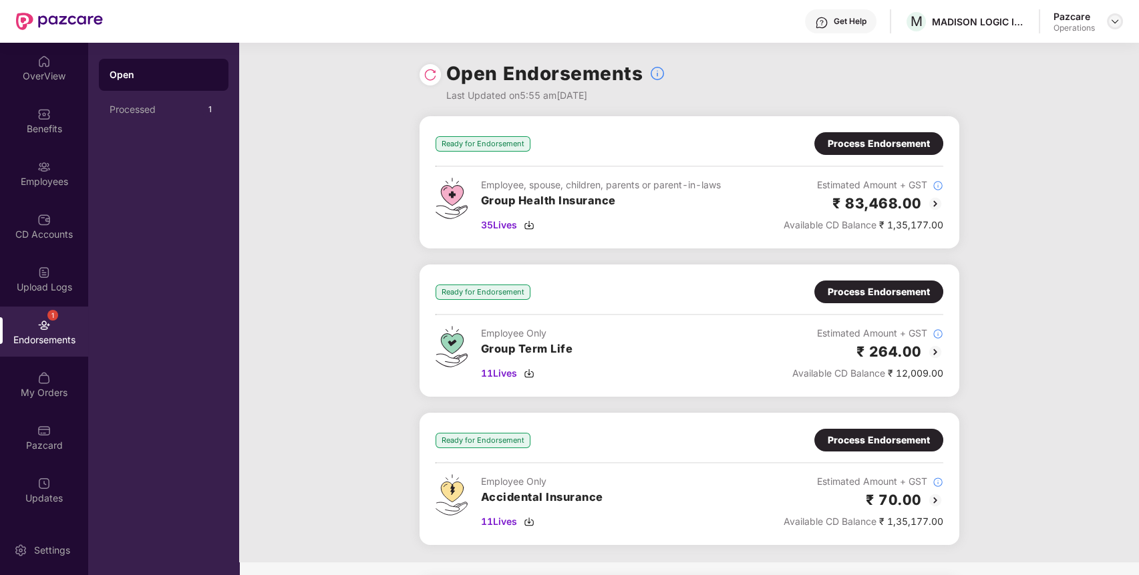
click at [1120, 19] on div at bounding box center [1115, 21] width 16 height 16
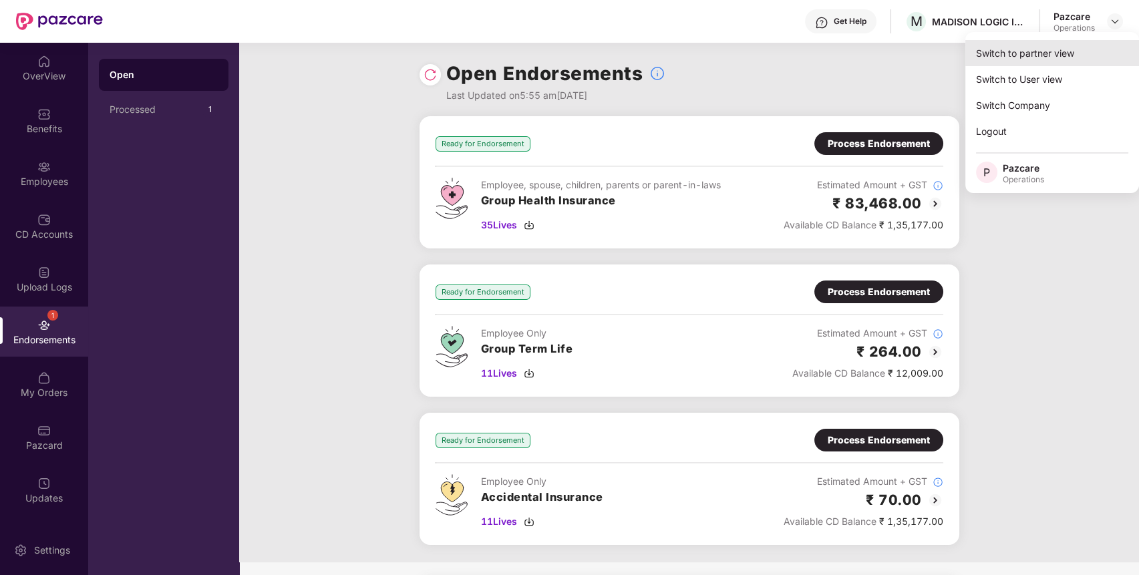
click at [1057, 56] on div "Switch to partner view" at bounding box center [1052, 53] width 174 height 26
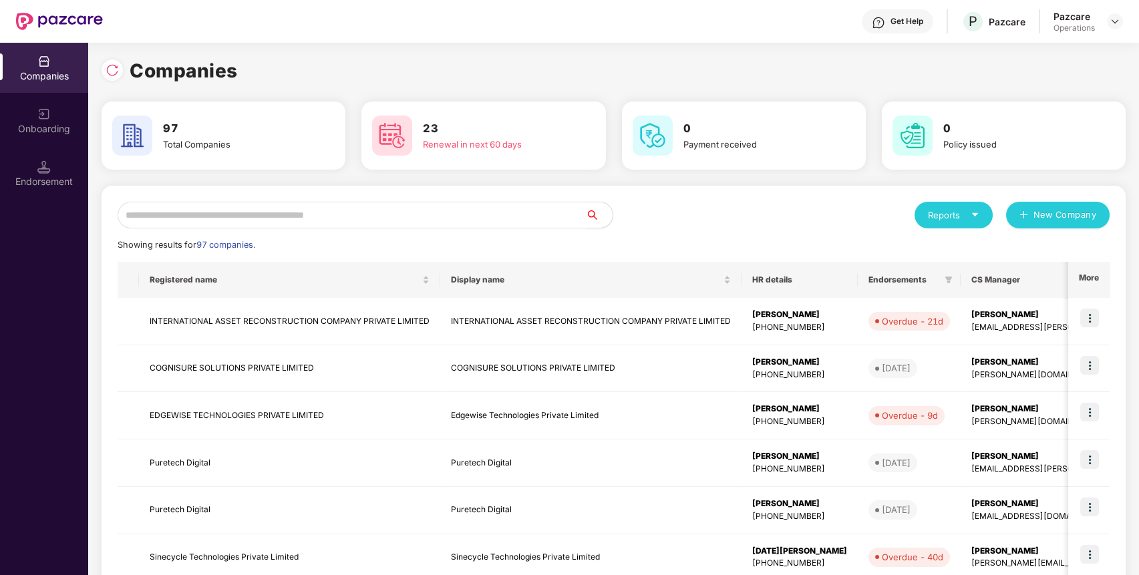
click at [544, 213] on input "text" at bounding box center [352, 215] width 468 height 27
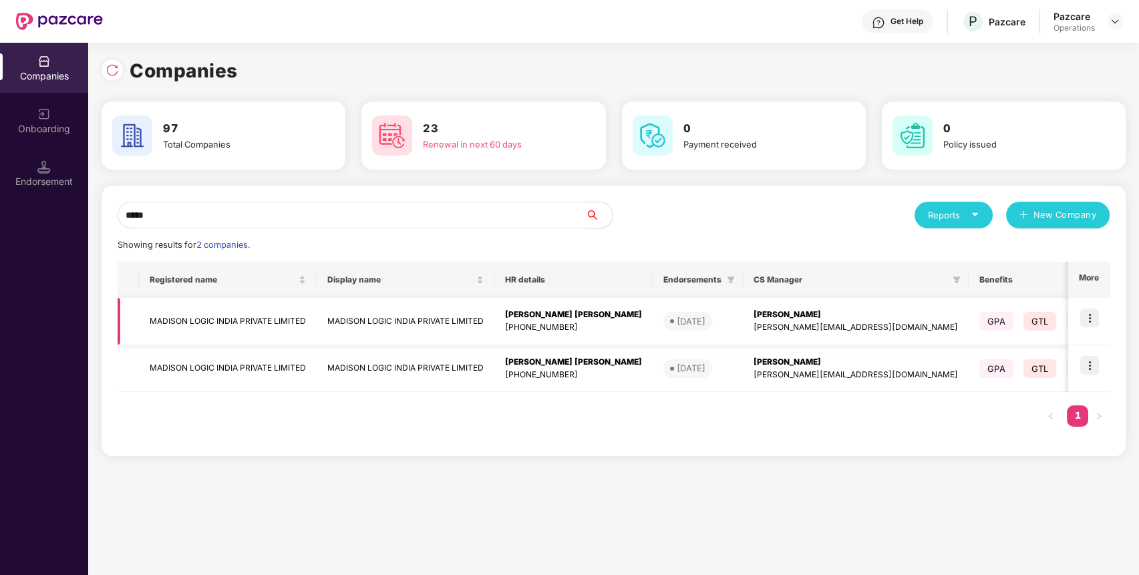
type input "*****"
click at [1093, 315] on img at bounding box center [1089, 318] width 19 height 19
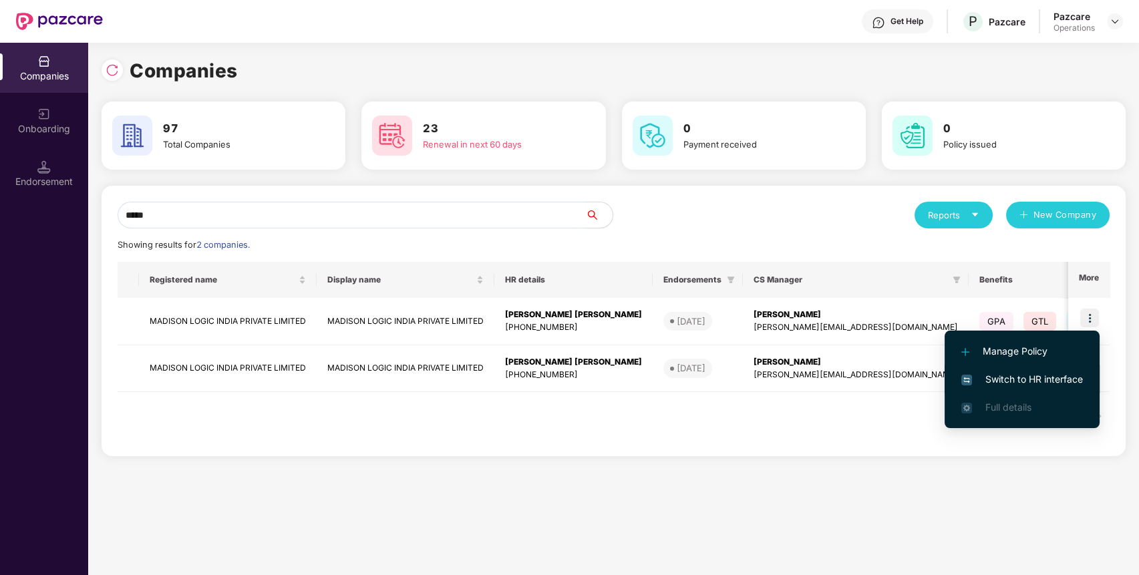
click at [1030, 375] on span "Switch to HR interface" at bounding box center [1022, 379] width 122 height 15
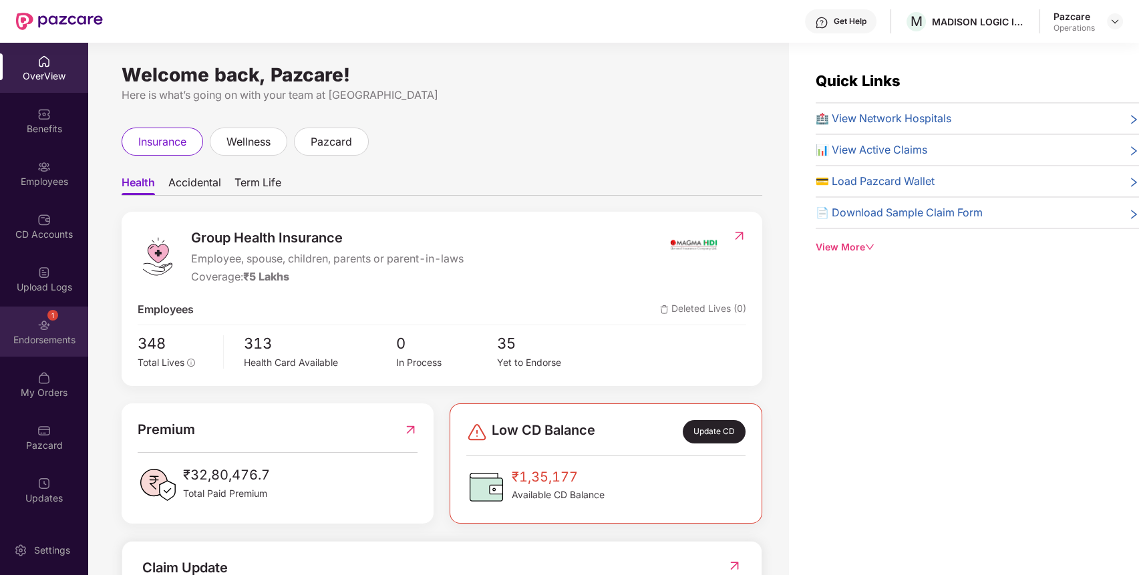
click at [45, 321] on img at bounding box center [43, 325] width 13 height 13
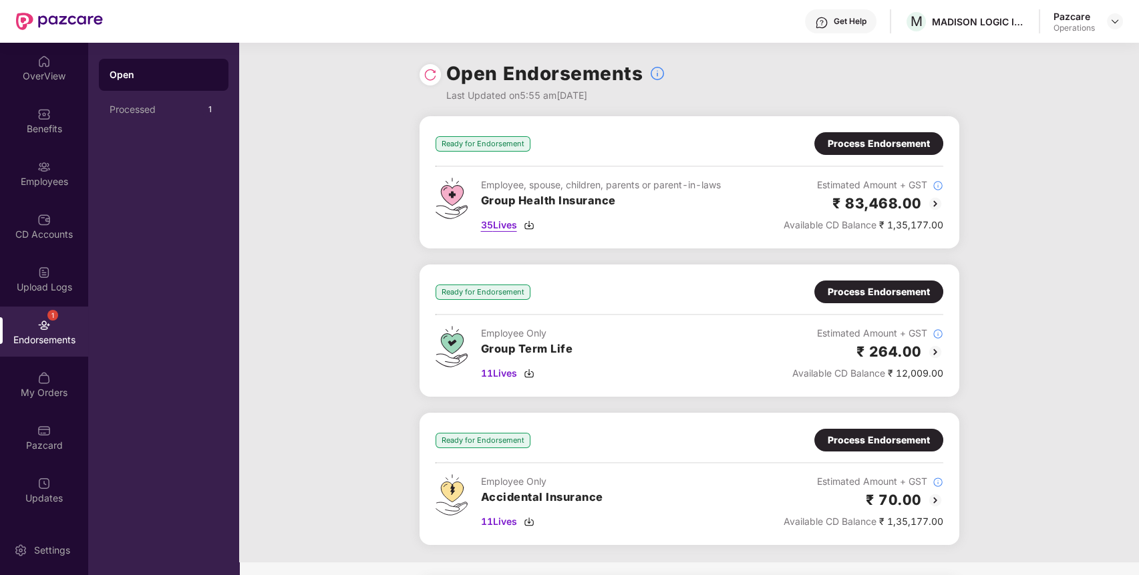
click at [506, 227] on span "35 Lives" at bounding box center [499, 225] width 36 height 15
